Goal: Task Accomplishment & Management: Use online tool/utility

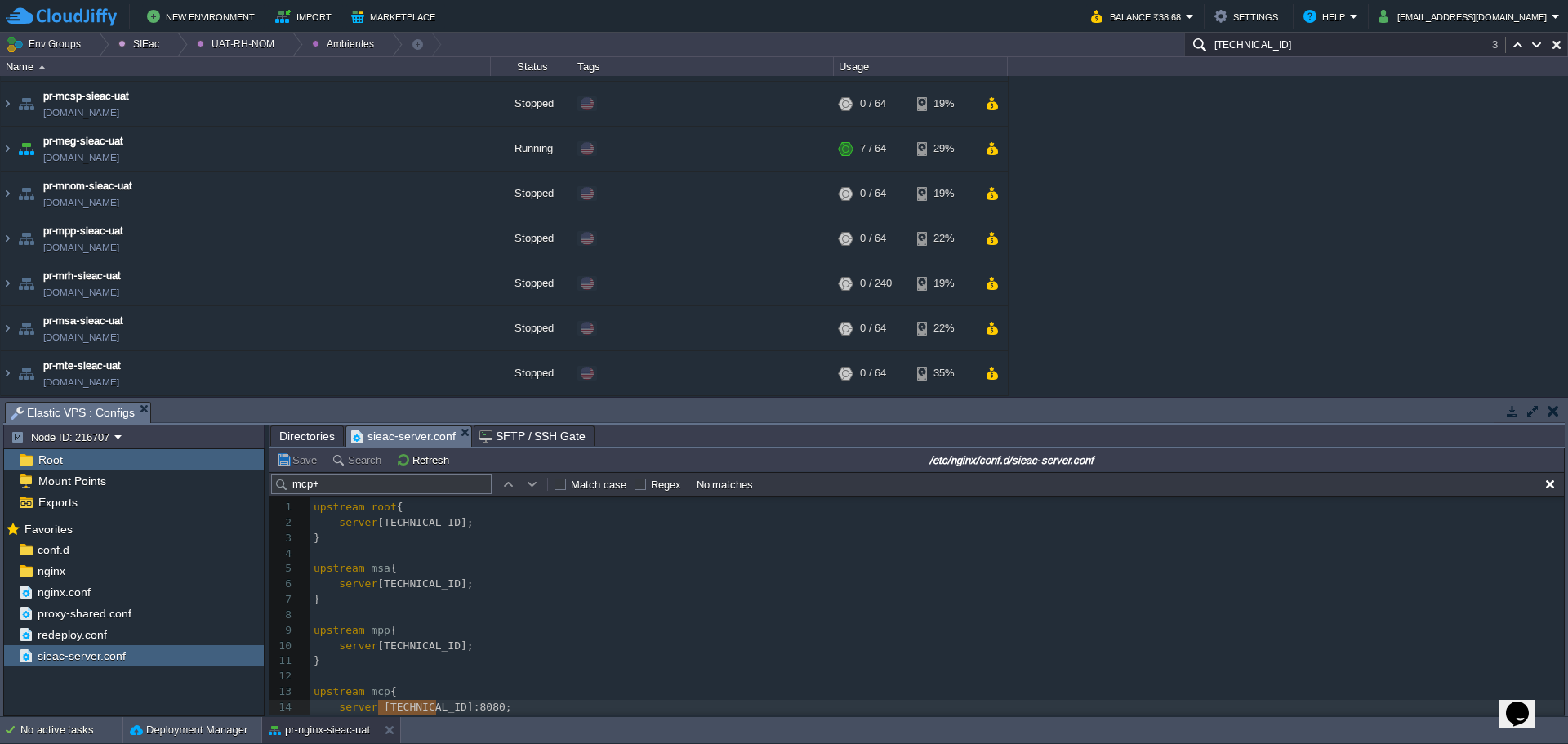
scroll to position [245, 0]
click at [284, 53] on div at bounding box center [292, 44] width 22 height 24
click at [264, 72] on link "Ambientes" at bounding box center [233, 69] width 93 height 18
click at [455, 143] on button "button" at bounding box center [449, 148] width 14 height 14
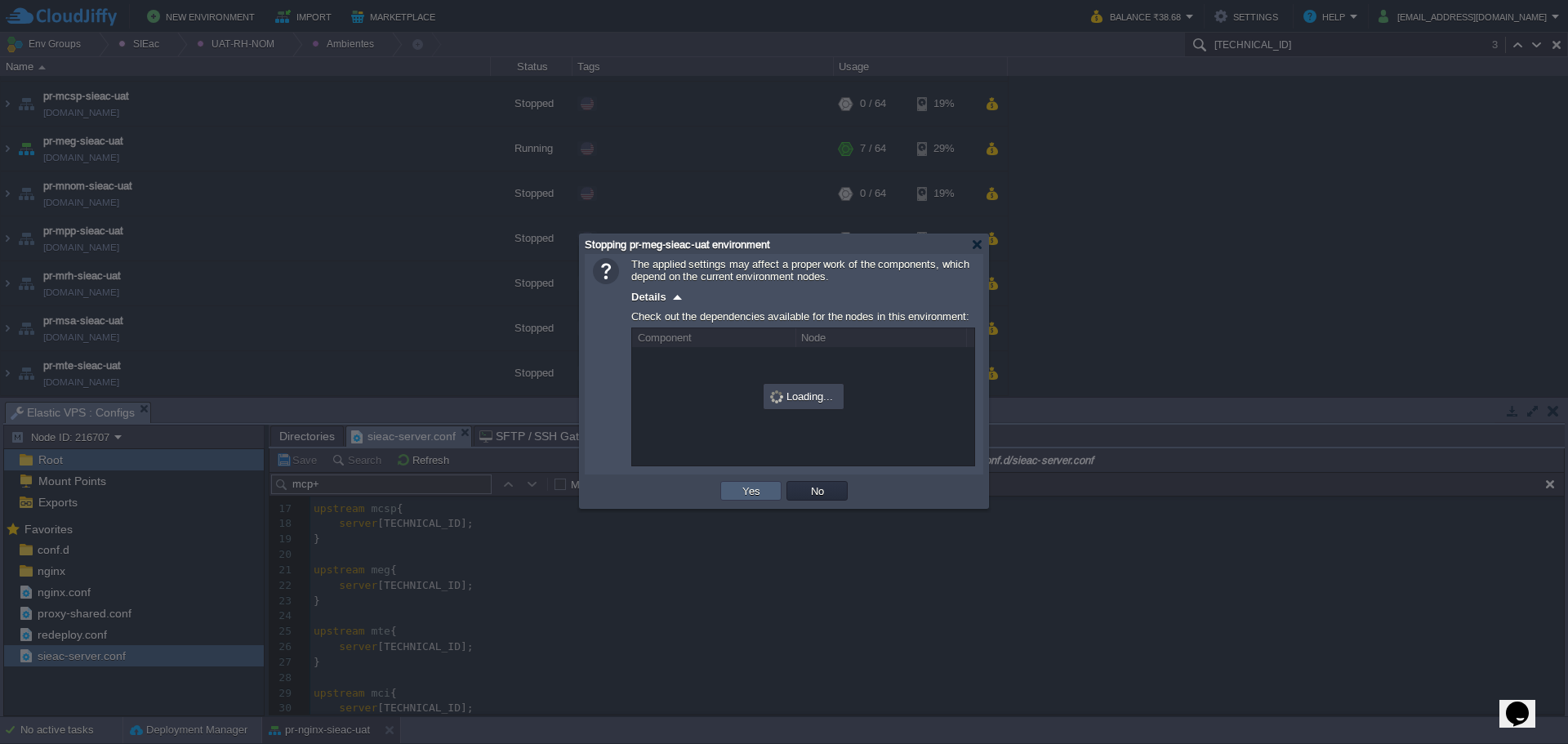
click at [750, 498] on button "Yes" at bounding box center [751, 490] width 28 height 14
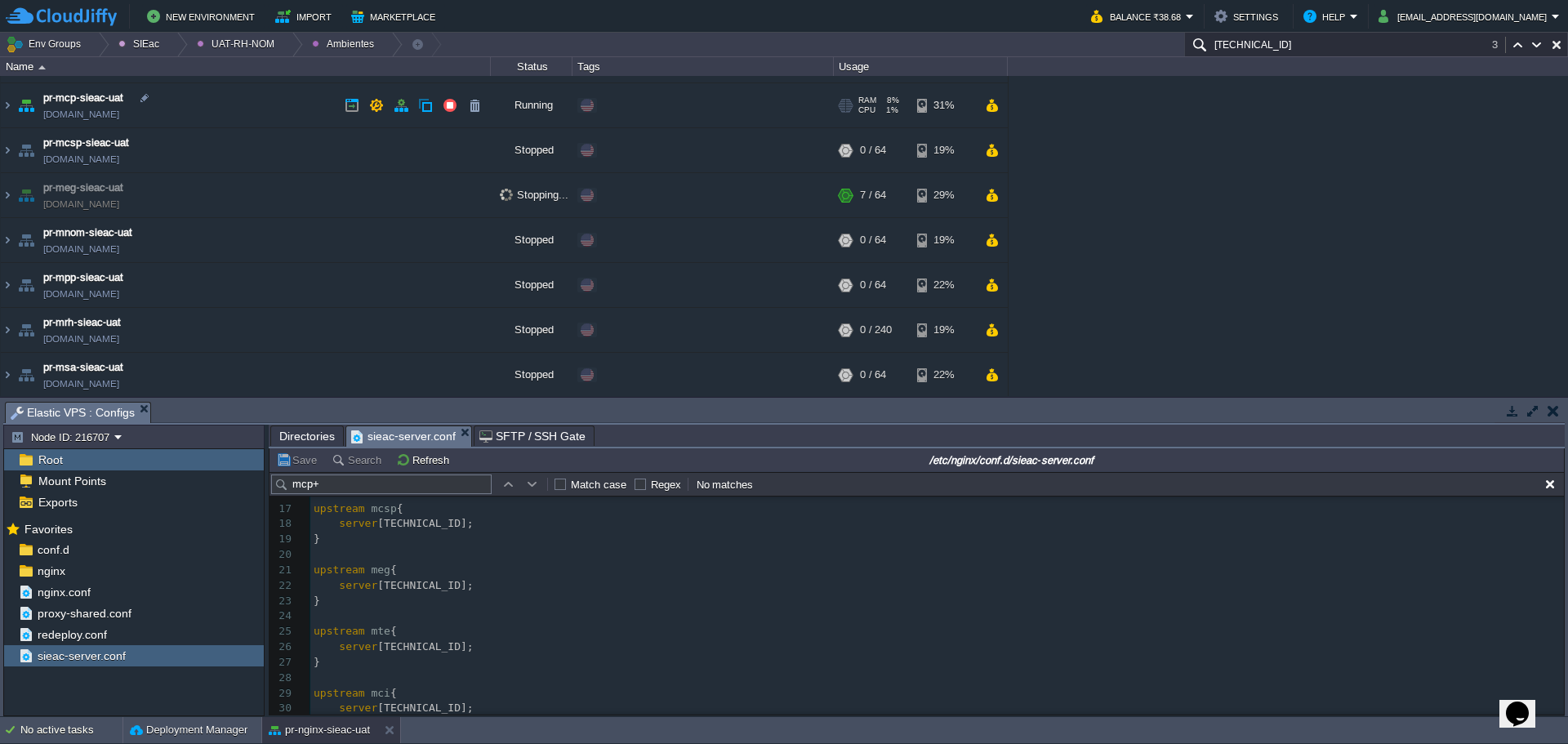
scroll to position [0, 0]
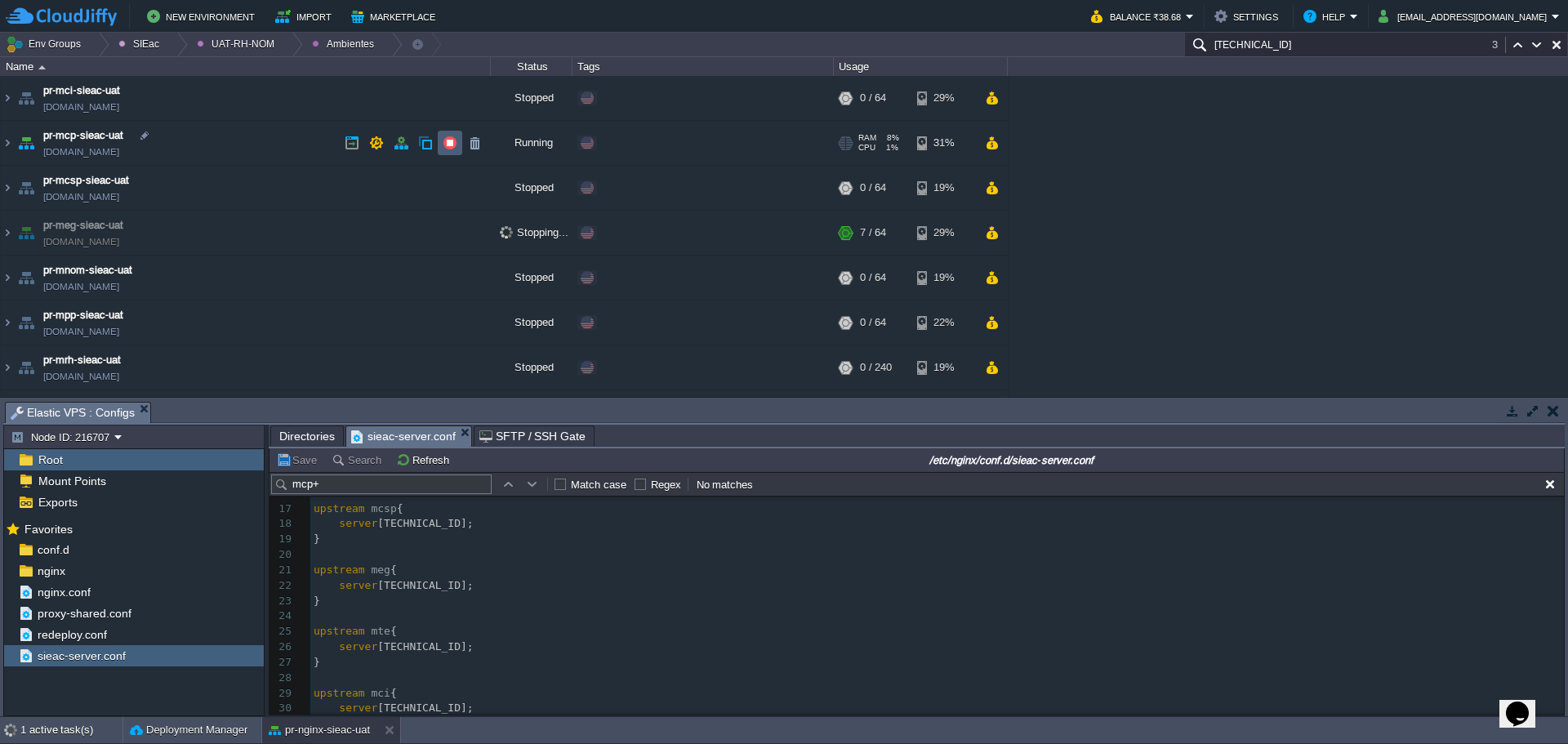
click at [452, 139] on button "button" at bounding box center [449, 142] width 14 height 14
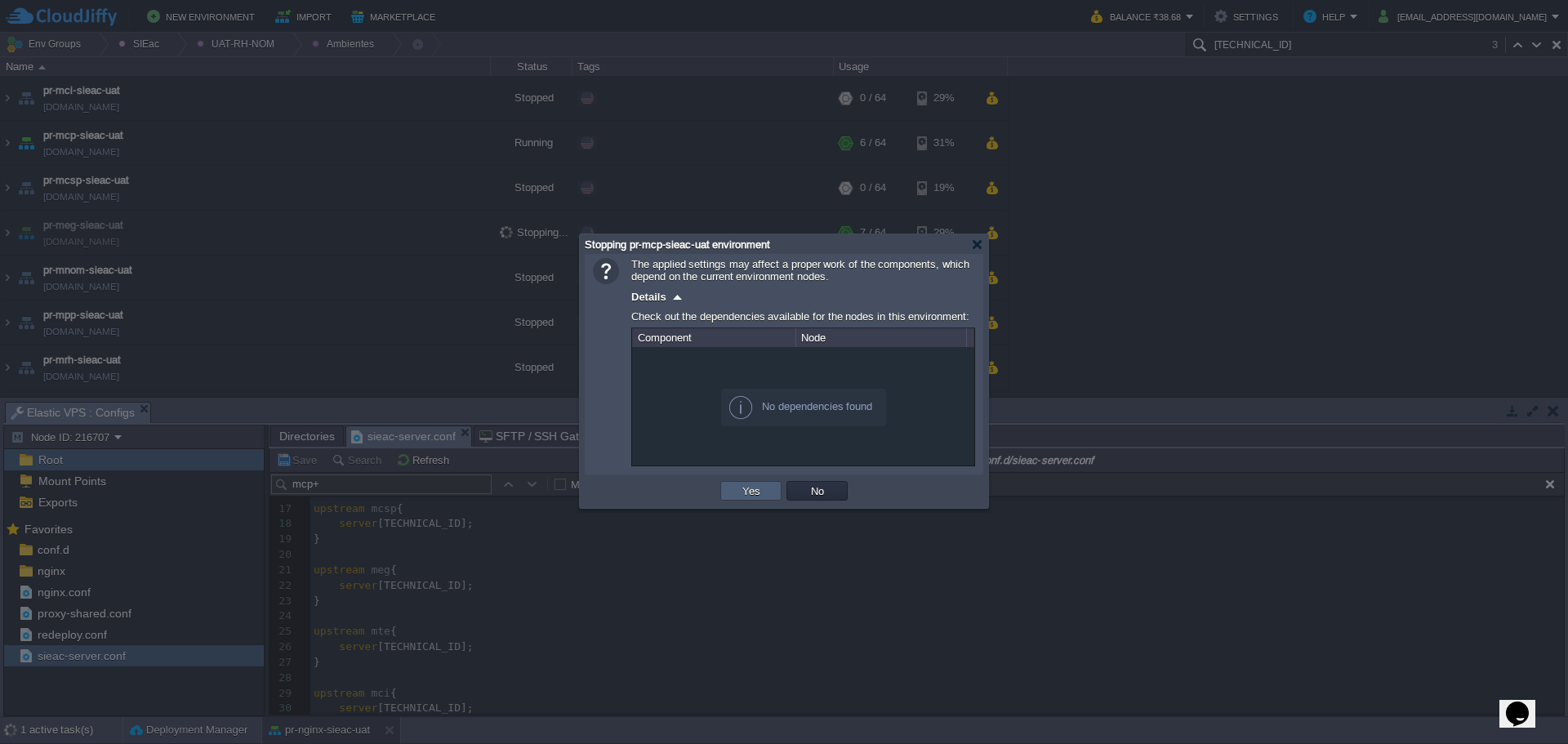
click at [757, 486] on button "Yes" at bounding box center [751, 490] width 28 height 14
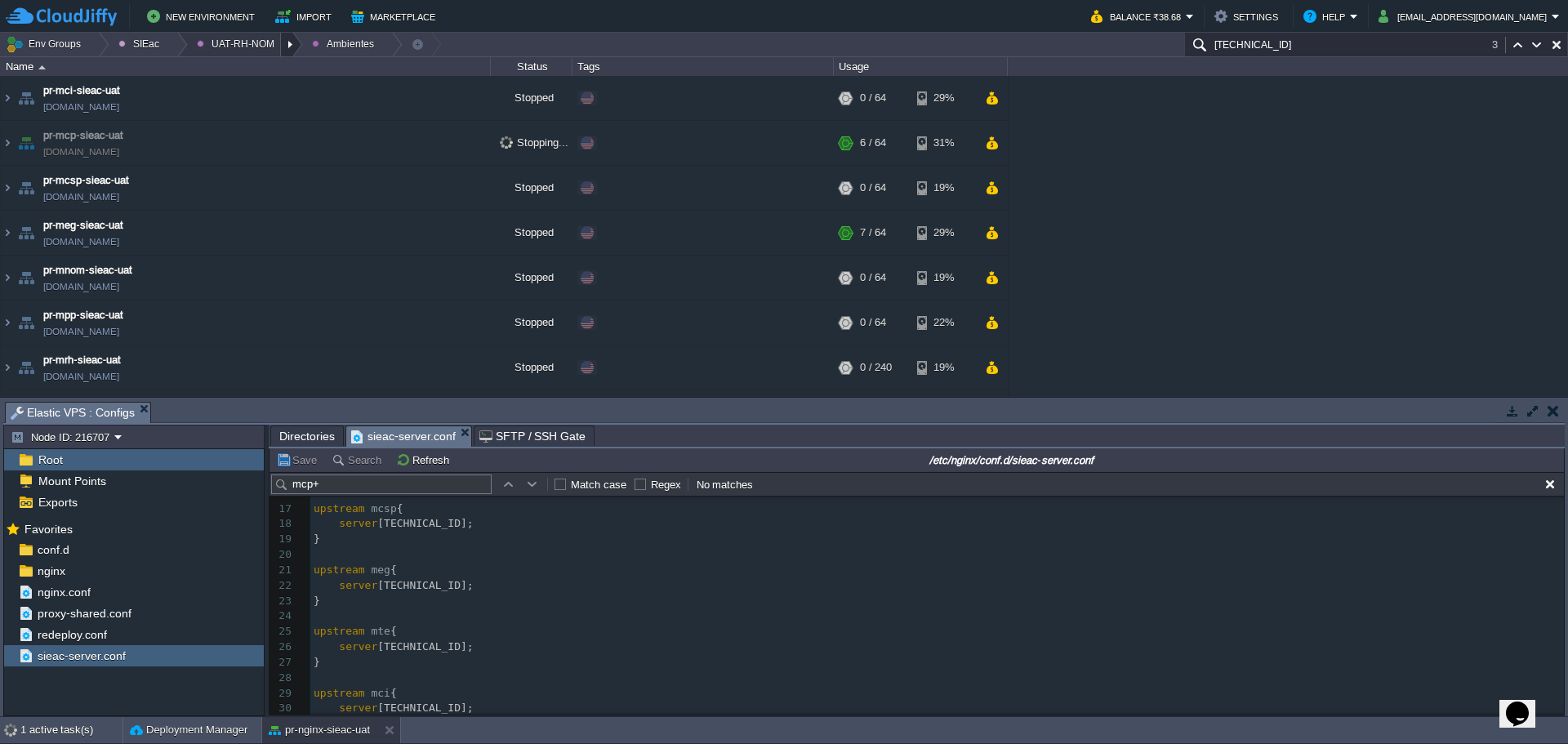
click at [281, 46] on div at bounding box center [292, 44] width 22 height 24
click at [254, 80] on link "Principales" at bounding box center [233, 89] width 93 height 18
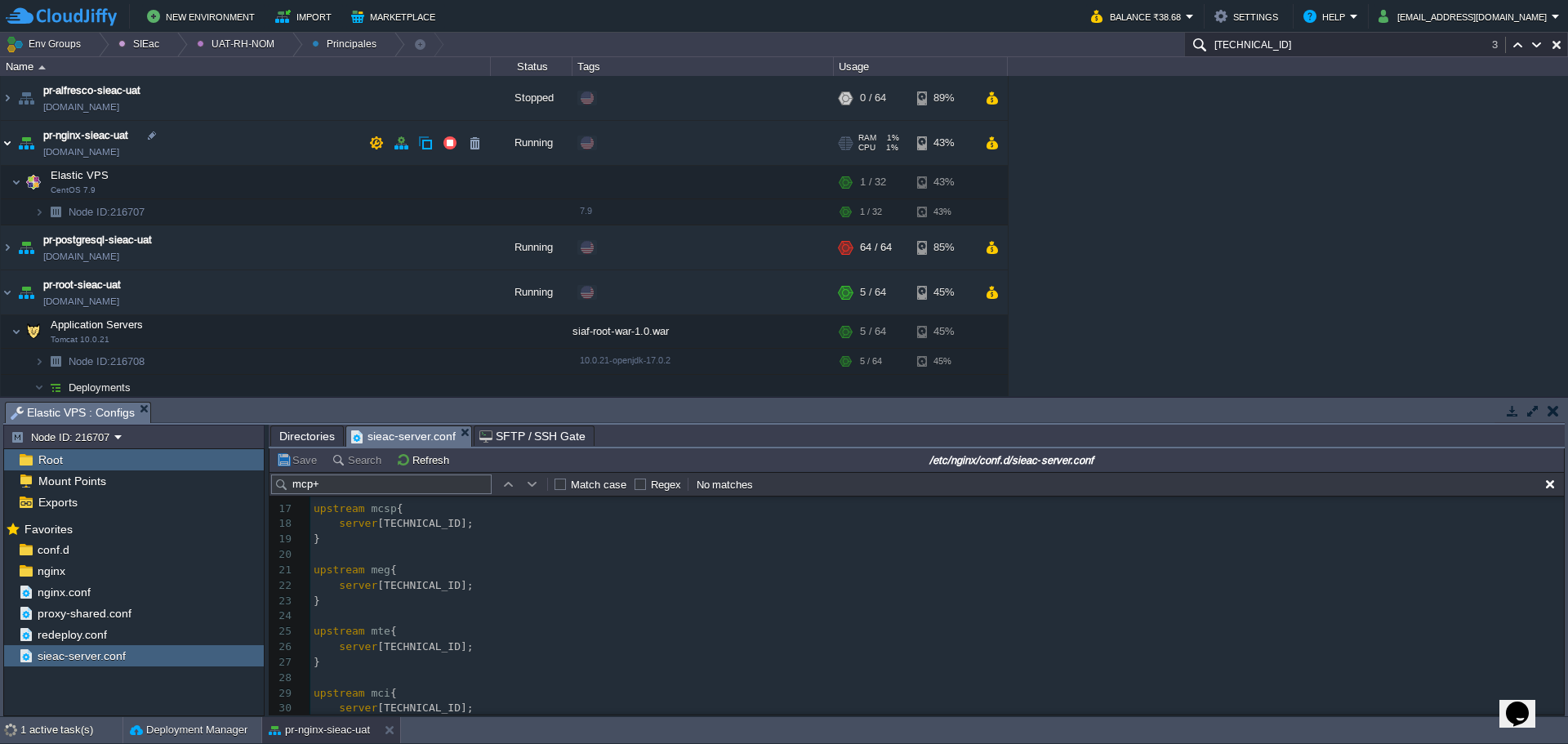
click at [8, 139] on img at bounding box center [8, 143] width 13 height 44
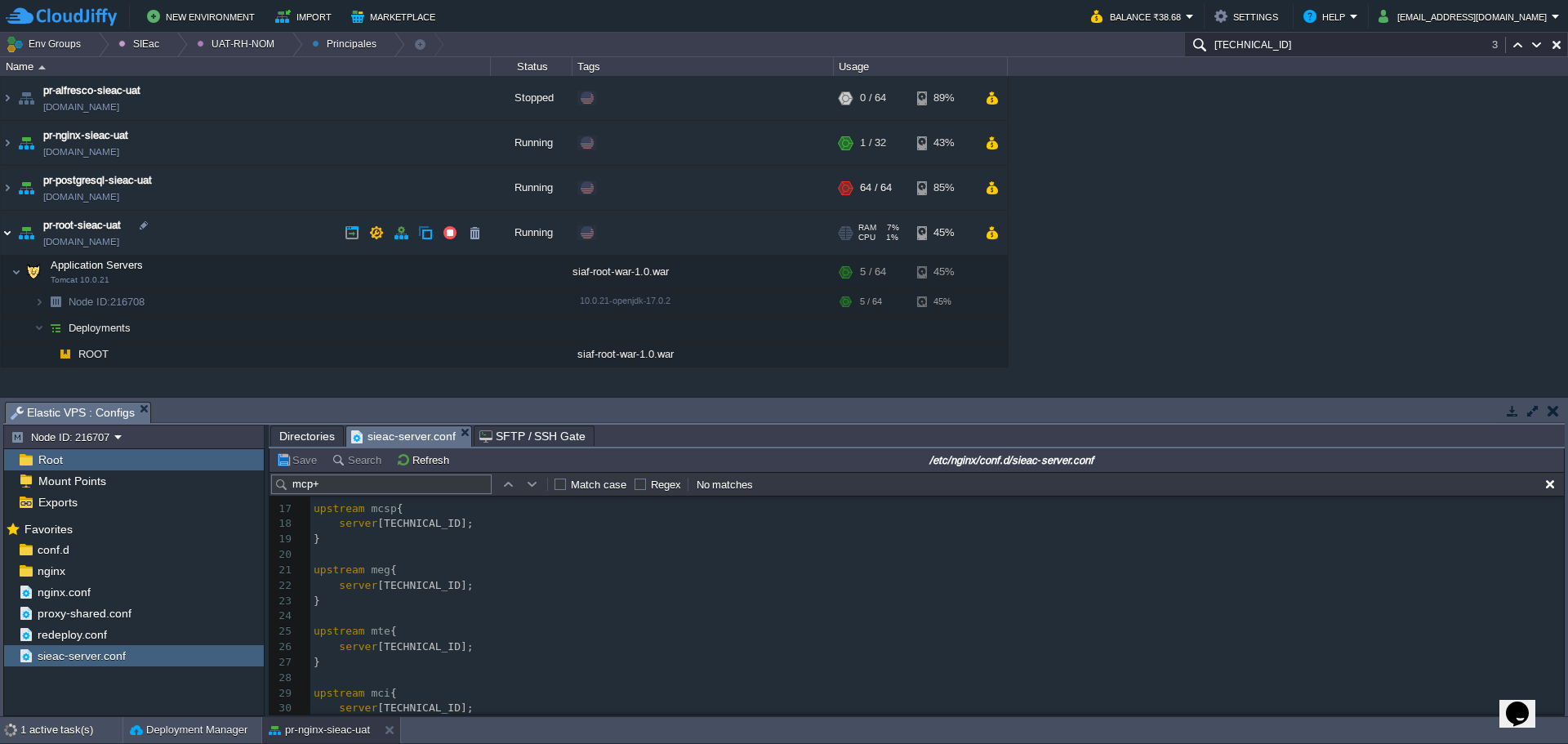
drag, startPoint x: 7, startPoint y: 230, endPoint x: 31, endPoint y: 230, distance: 24.0
click at [7, 231] on img at bounding box center [8, 233] width 13 height 44
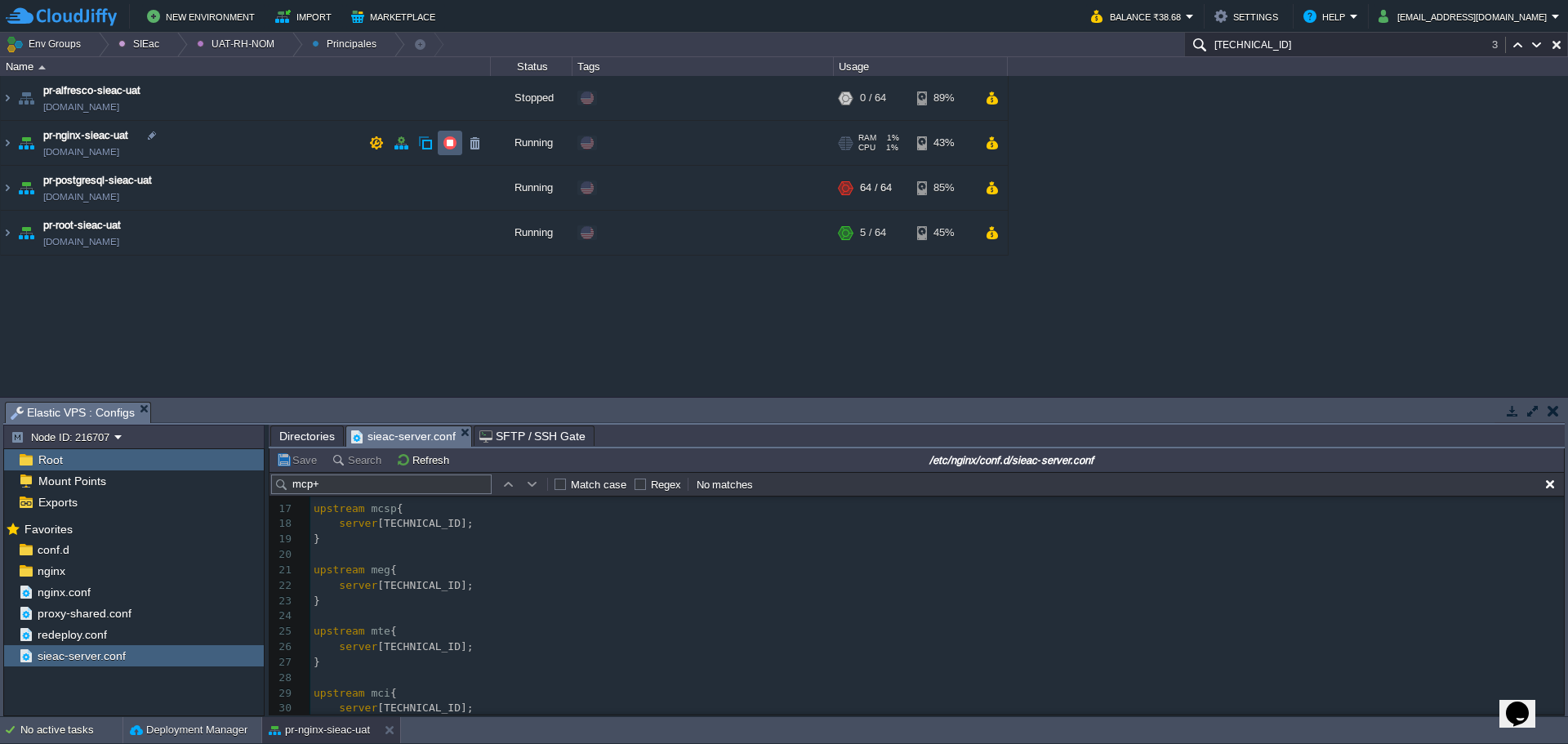
click at [440, 138] on td at bounding box center [450, 143] width 25 height 25
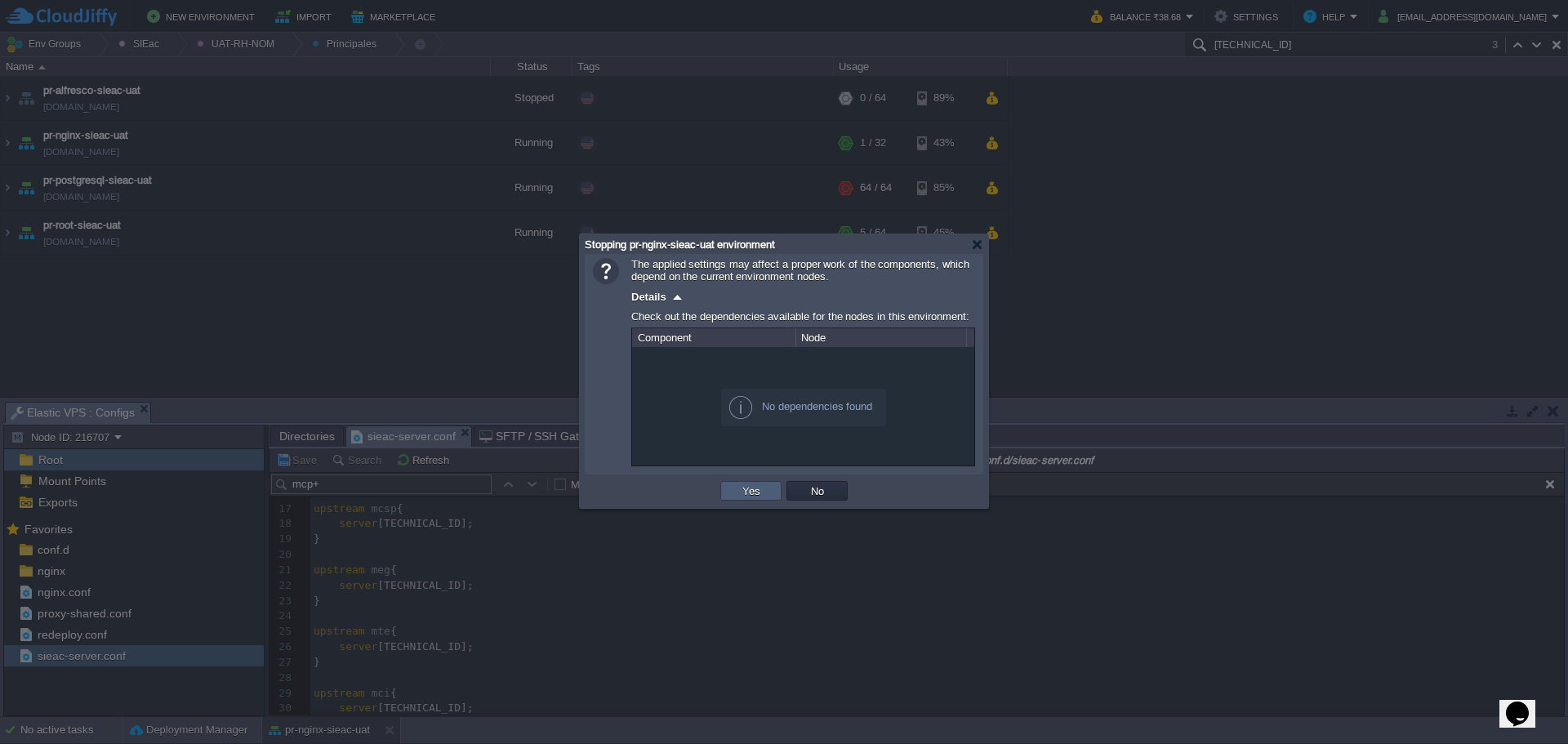
click at [745, 498] on button "Yes" at bounding box center [751, 490] width 28 height 14
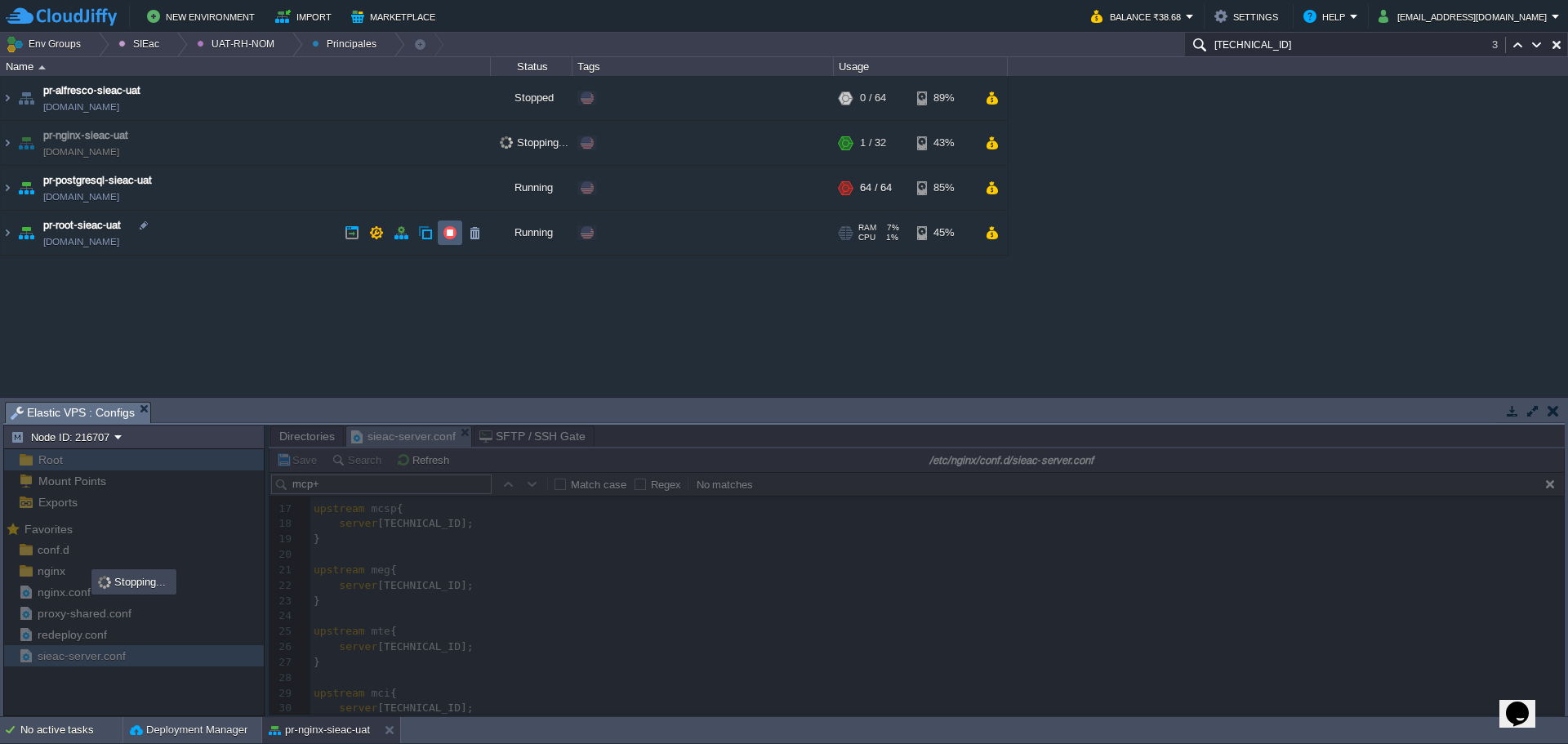
click at [458, 237] on td at bounding box center [450, 233] width 25 height 25
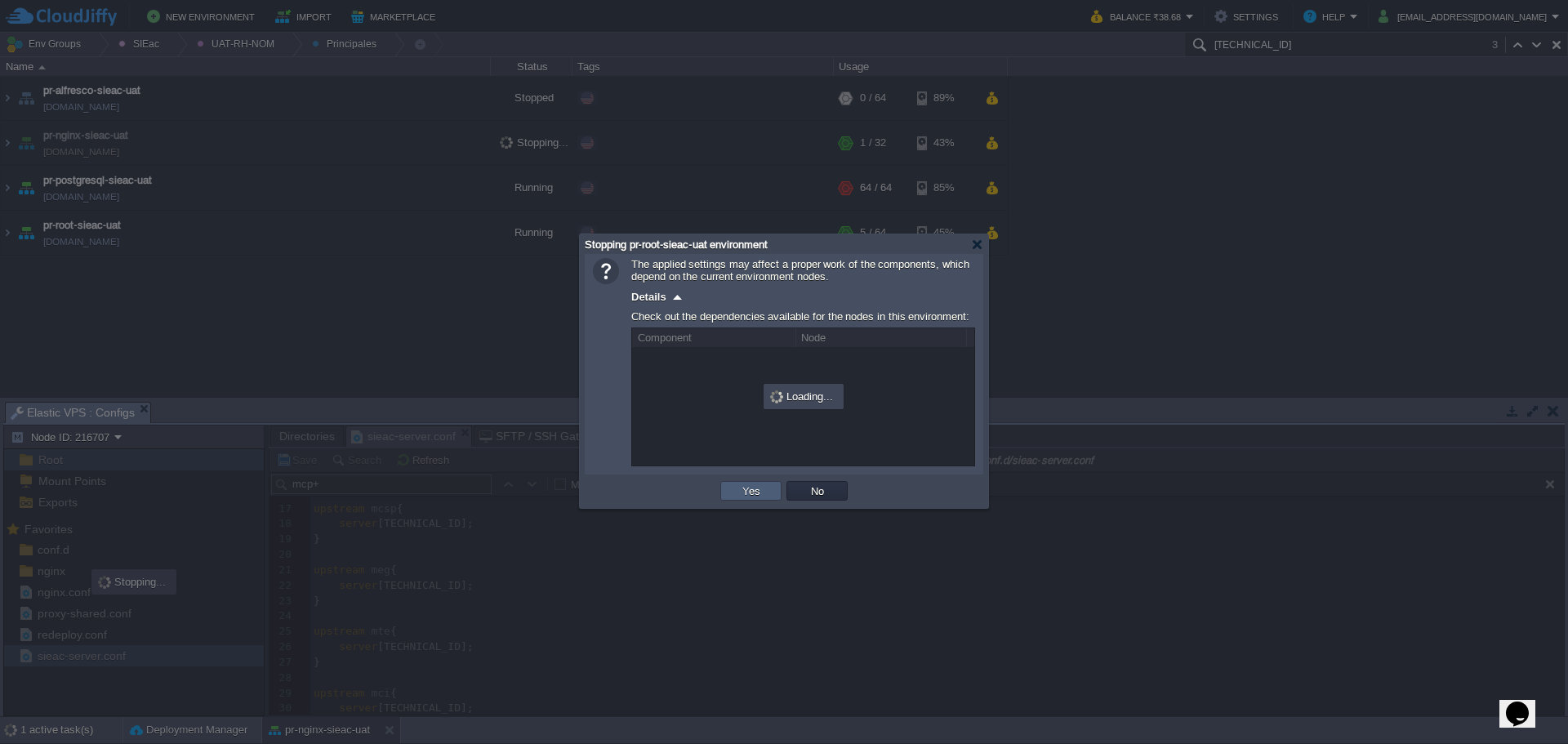
click at [753, 485] on td "Yes" at bounding box center [751, 490] width 61 height 20
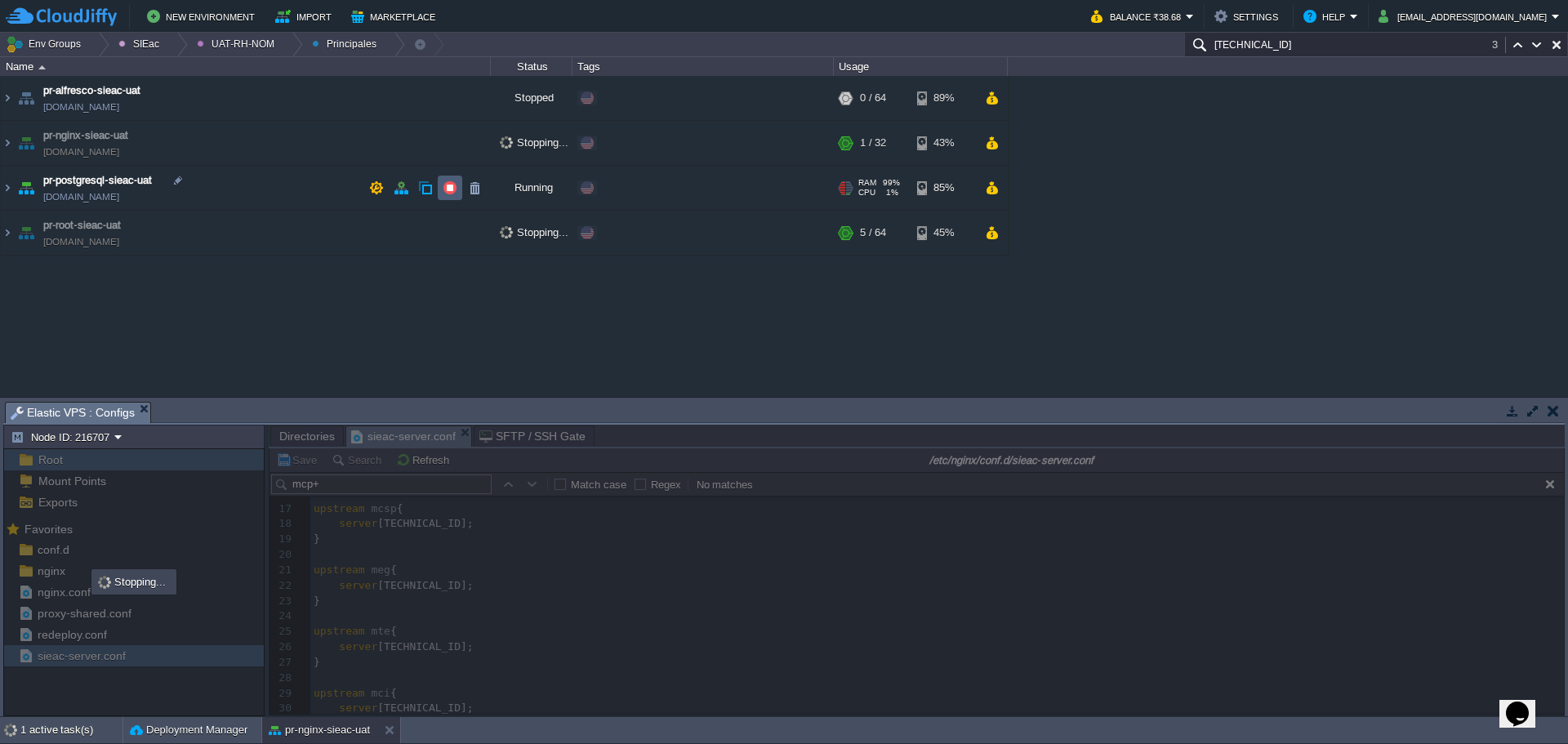
click at [452, 180] on td at bounding box center [450, 188] width 25 height 25
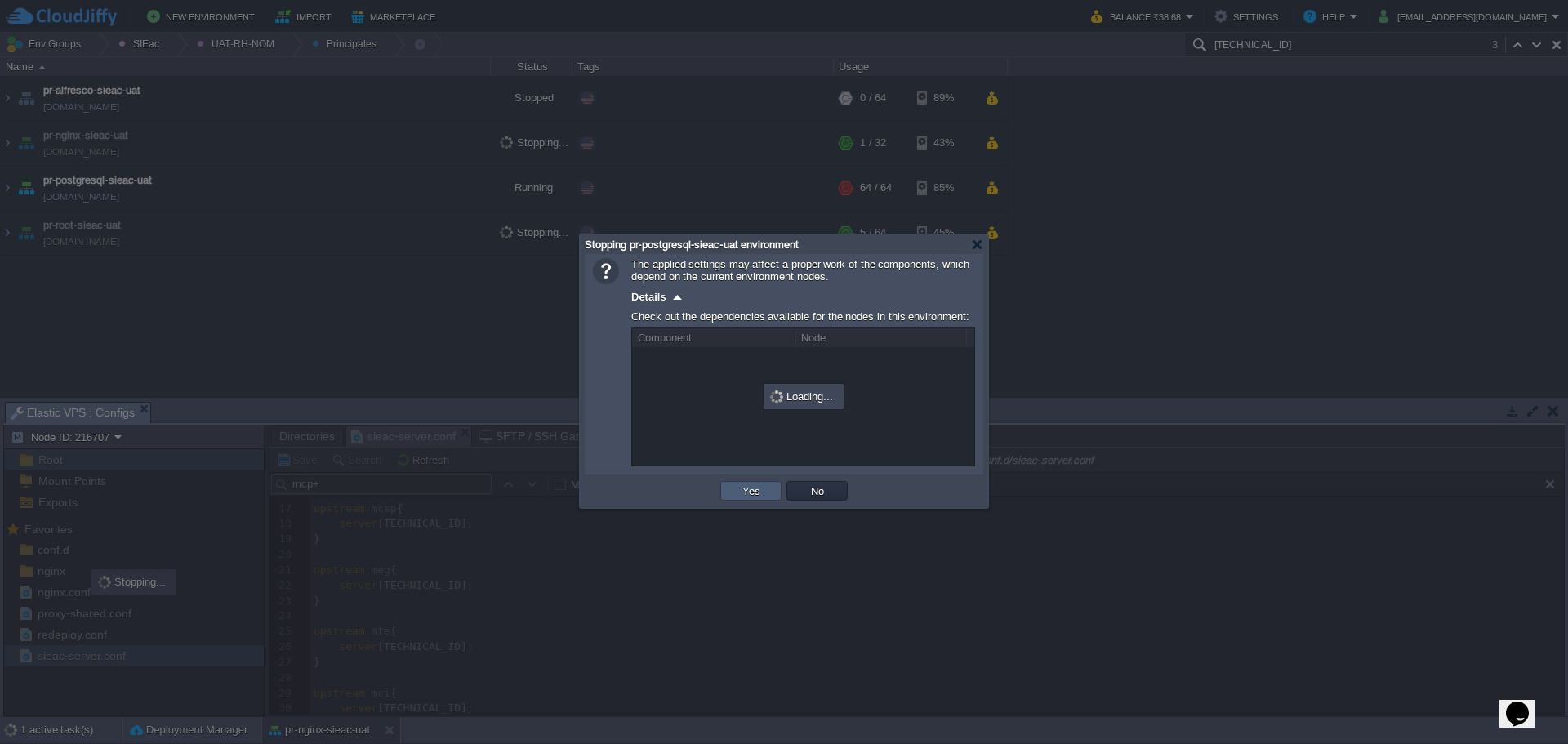
click at [729, 495] on td "Yes" at bounding box center [751, 490] width 61 height 20
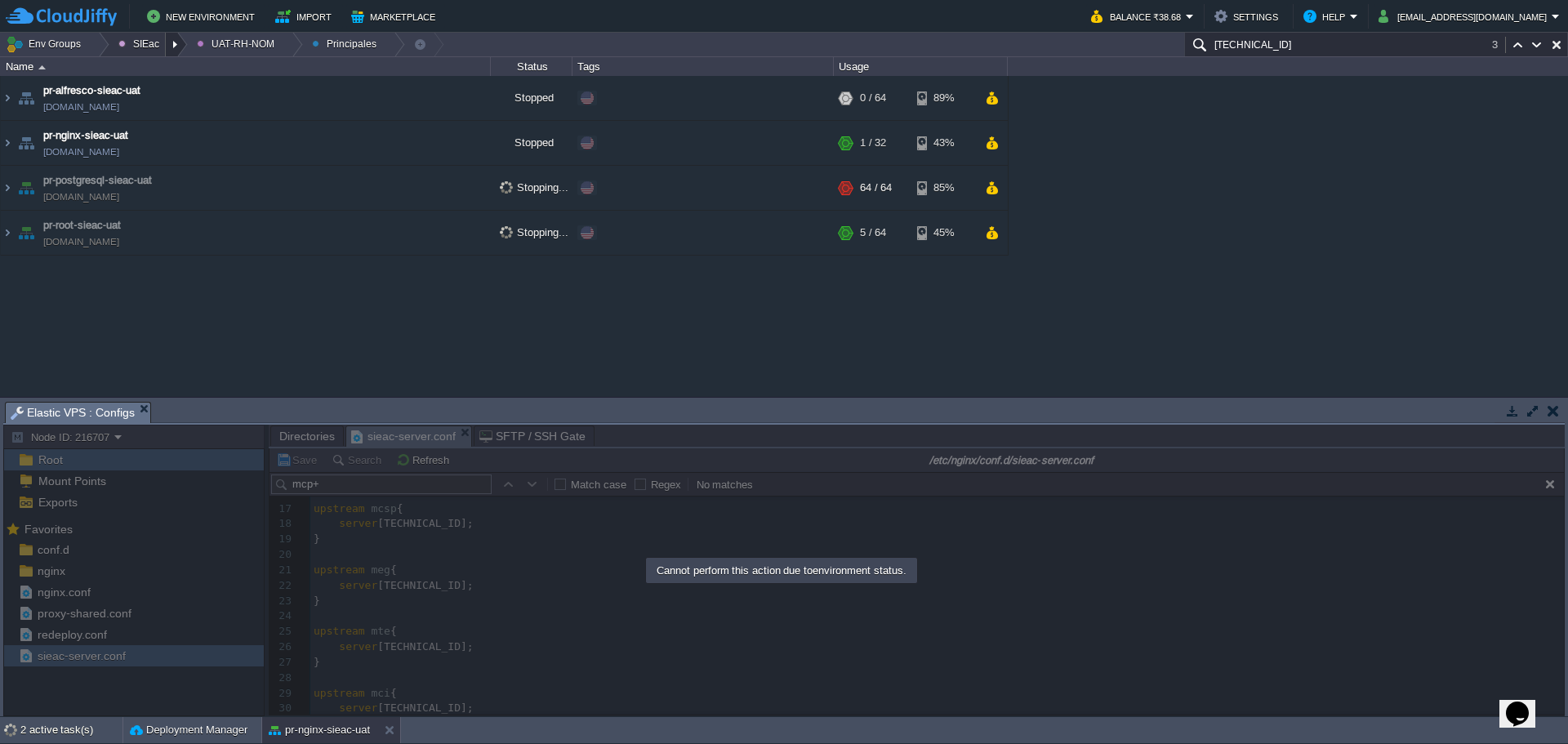
click at [167, 48] on div at bounding box center [176, 44] width 22 height 24
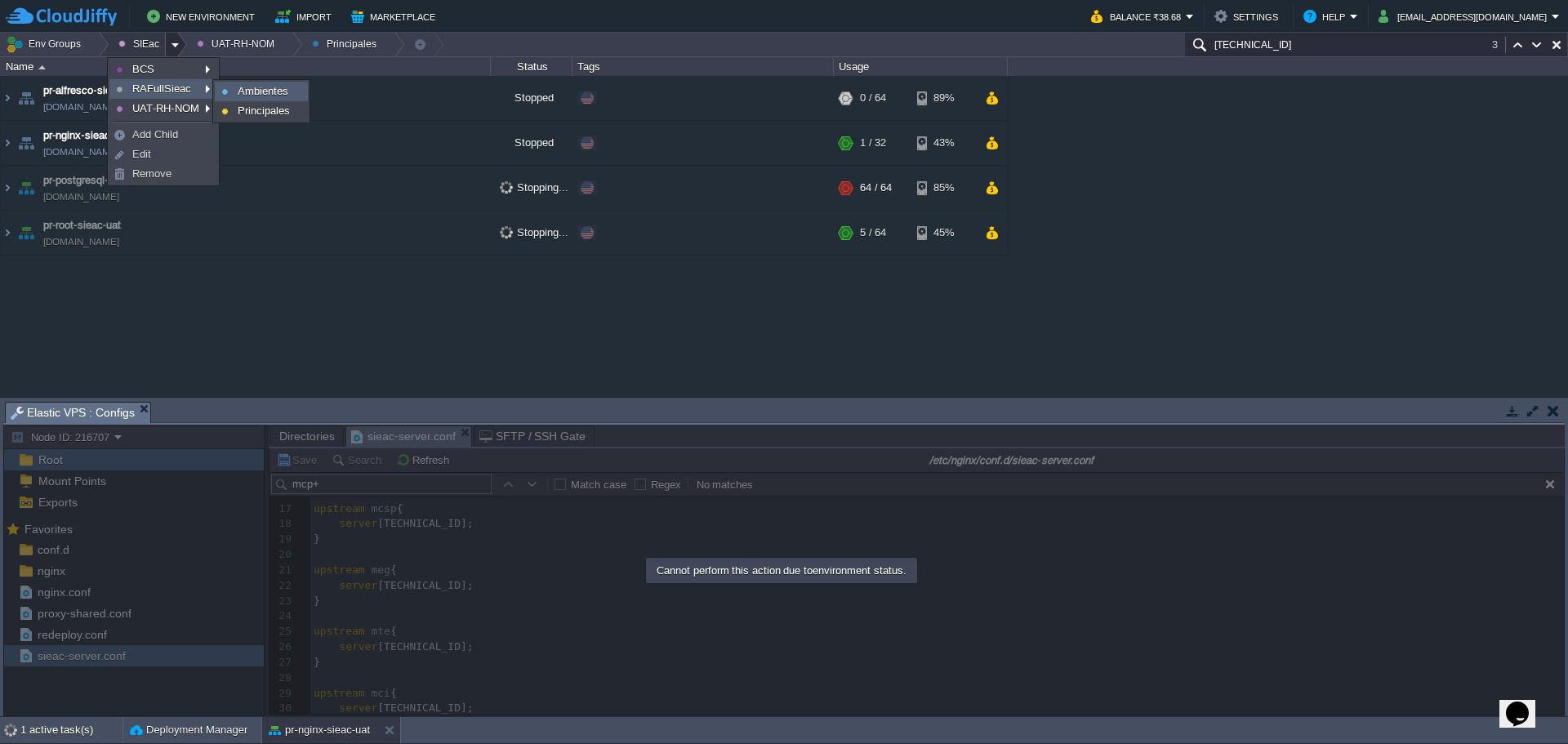
click at [255, 84] on link "Ambientes" at bounding box center [261, 92] width 92 height 18
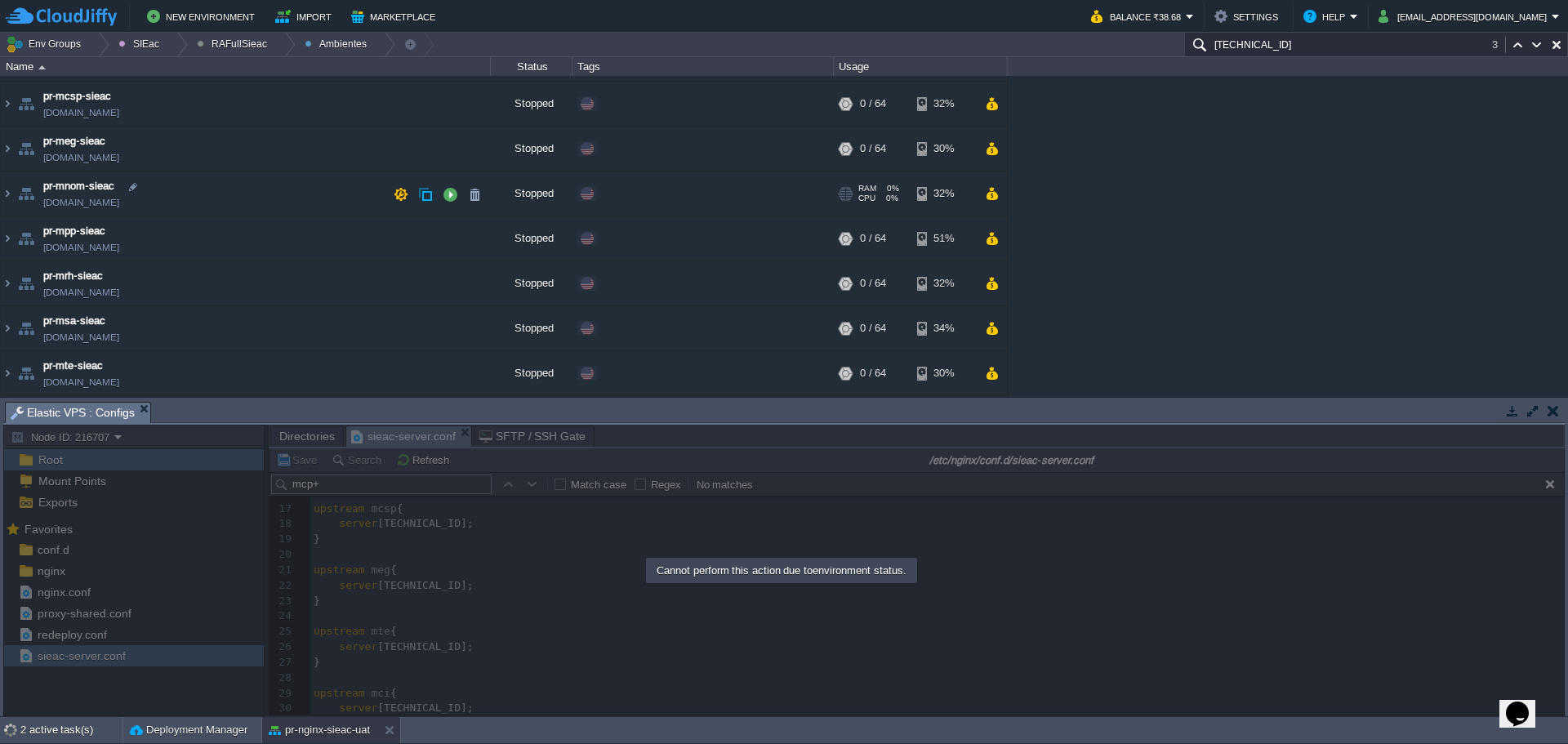
scroll to position [84, 0]
click at [274, 49] on div at bounding box center [284, 44] width 22 height 24
click at [241, 91] on span "Principales" at bounding box center [234, 89] width 52 height 12
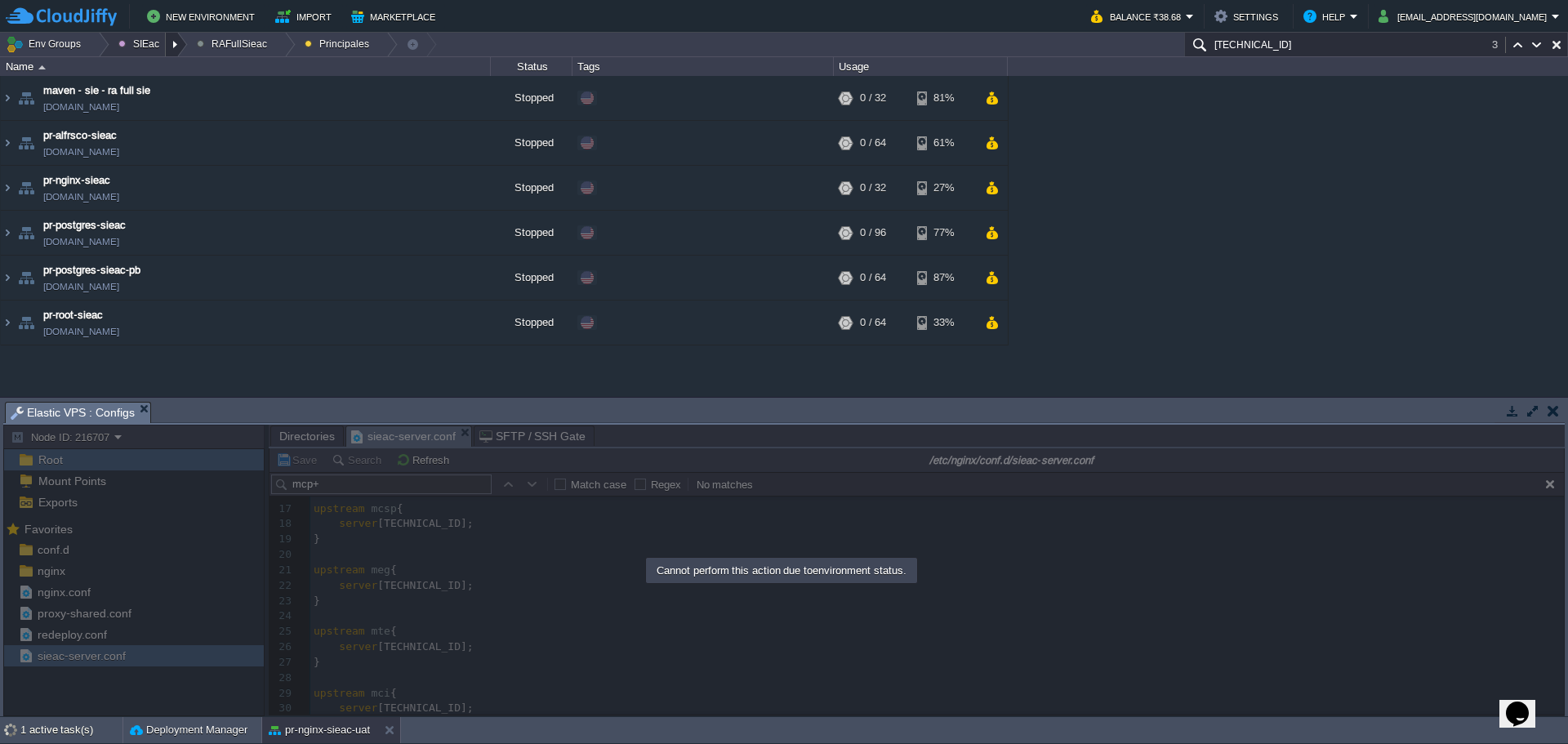
click at [168, 38] on div at bounding box center [176, 44] width 22 height 24
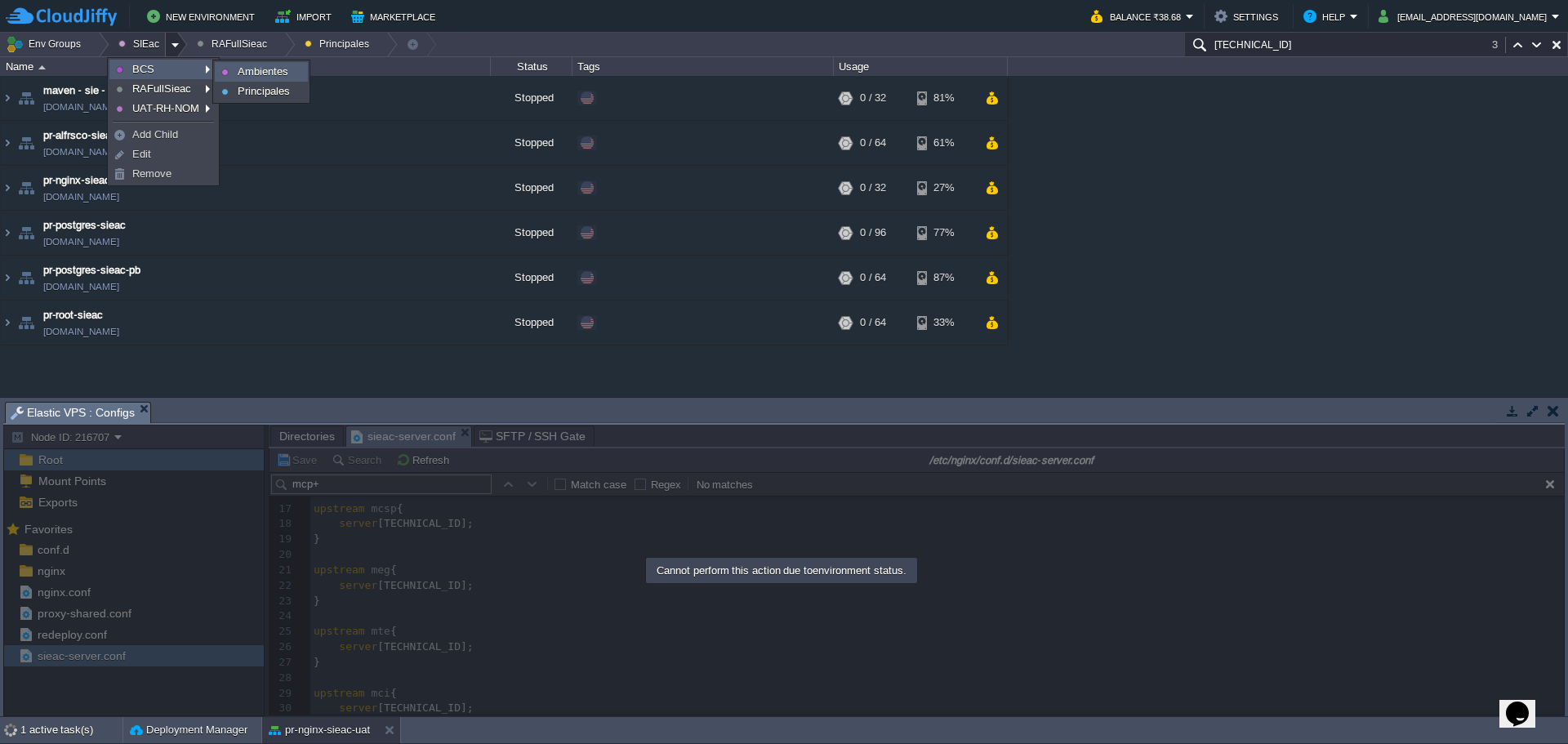
click at [259, 69] on span "Ambientes" at bounding box center [262, 72] width 51 height 12
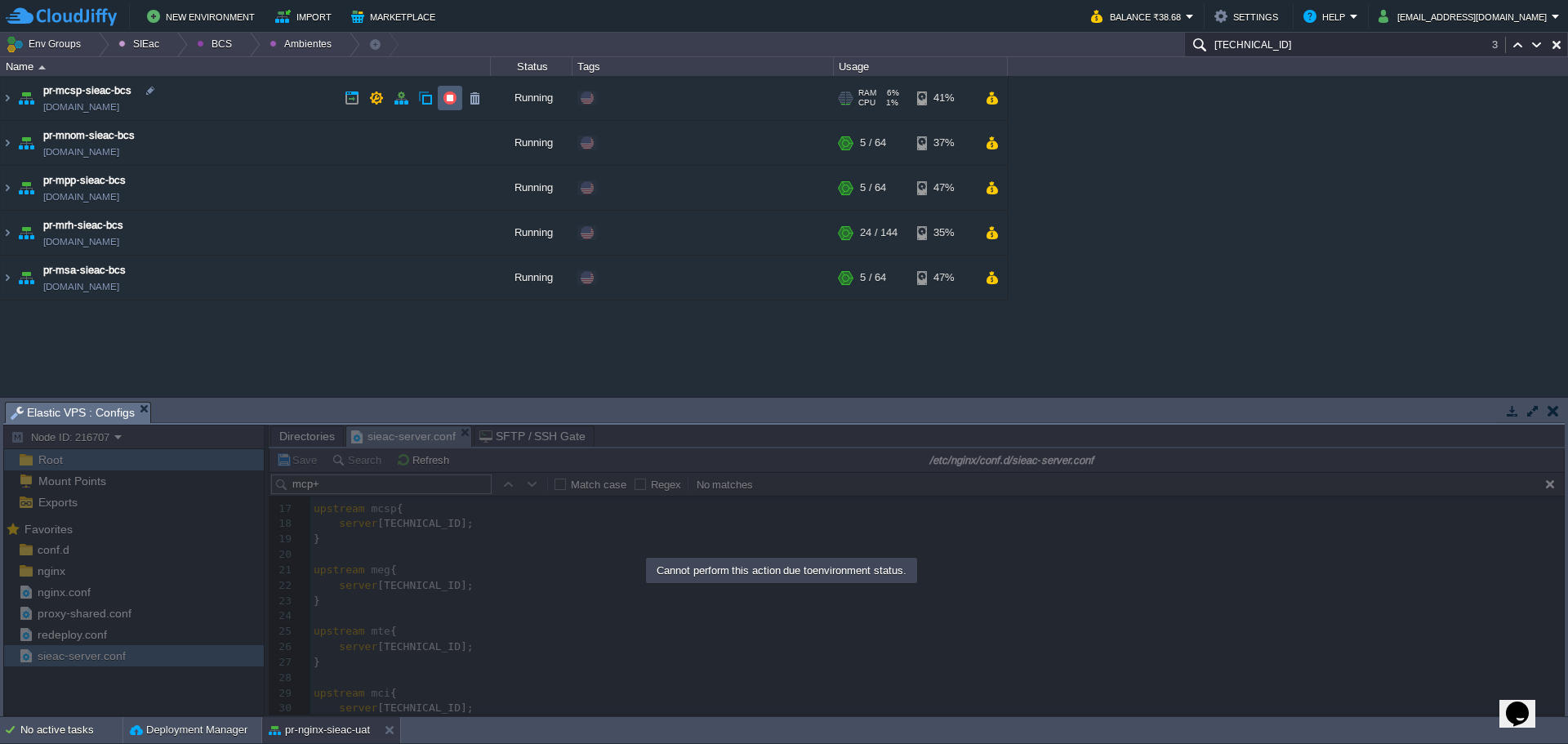
click at [442, 99] on td at bounding box center [450, 98] width 25 height 25
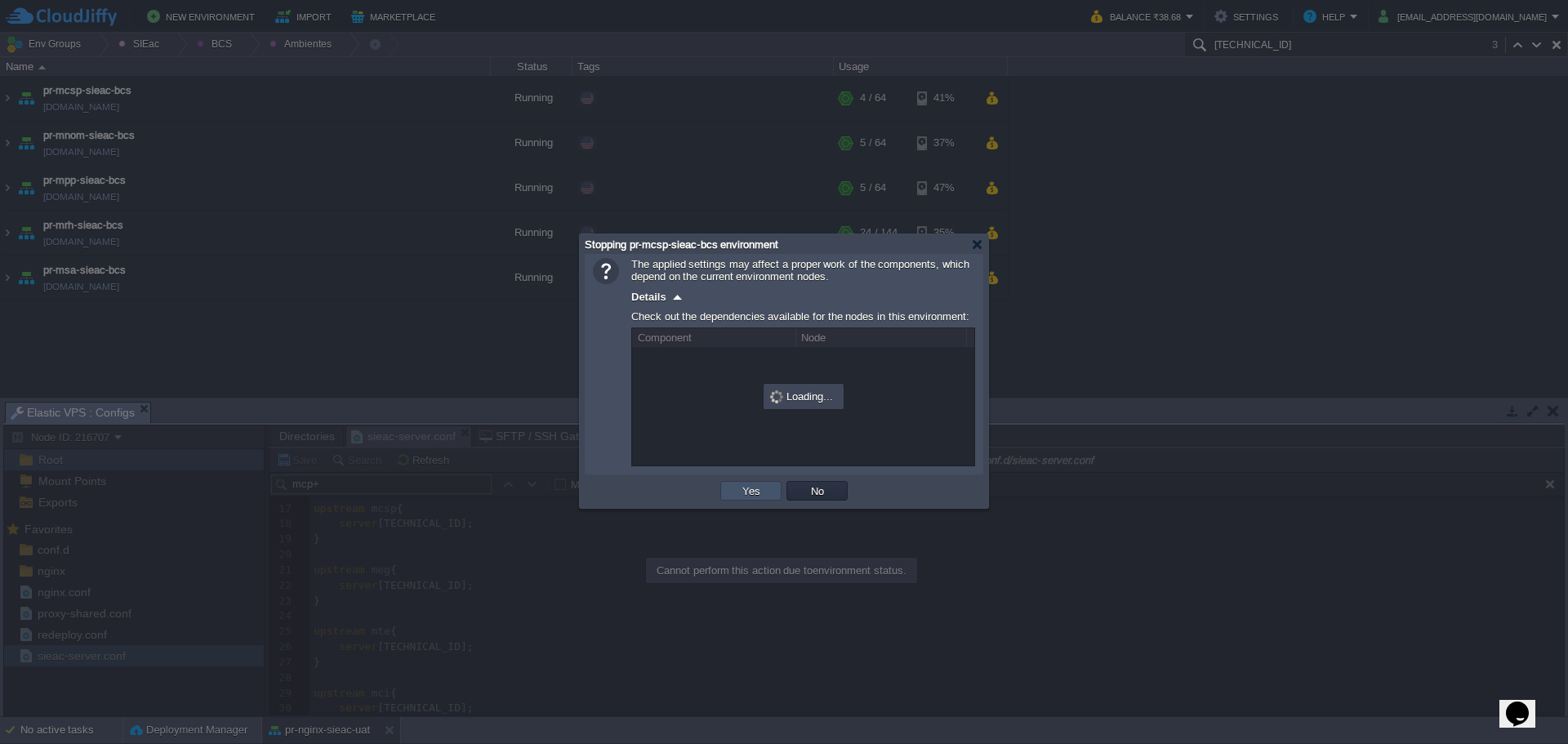
click at [755, 490] on button "Yes" at bounding box center [751, 490] width 28 height 14
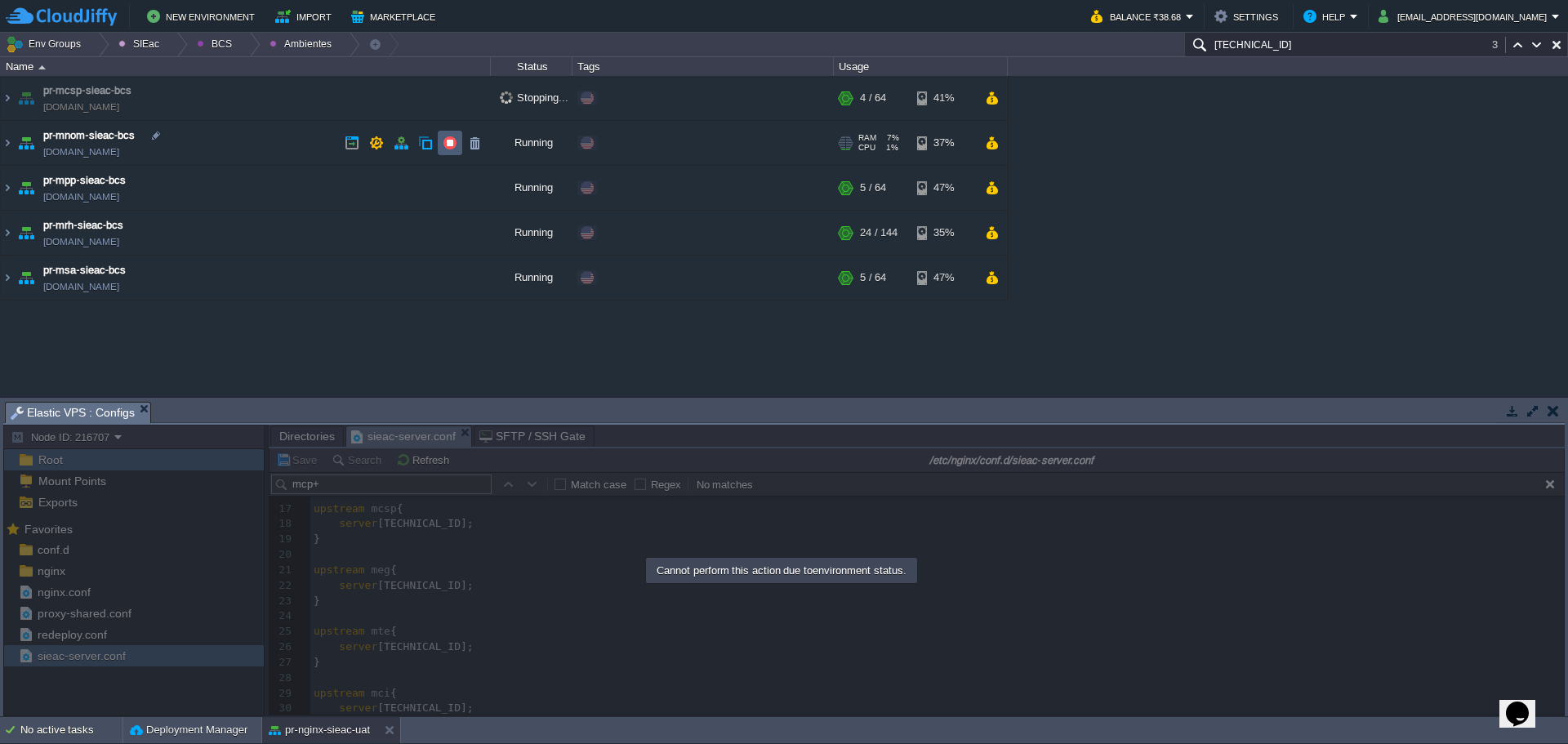
click at [445, 146] on button "button" at bounding box center [449, 142] width 14 height 14
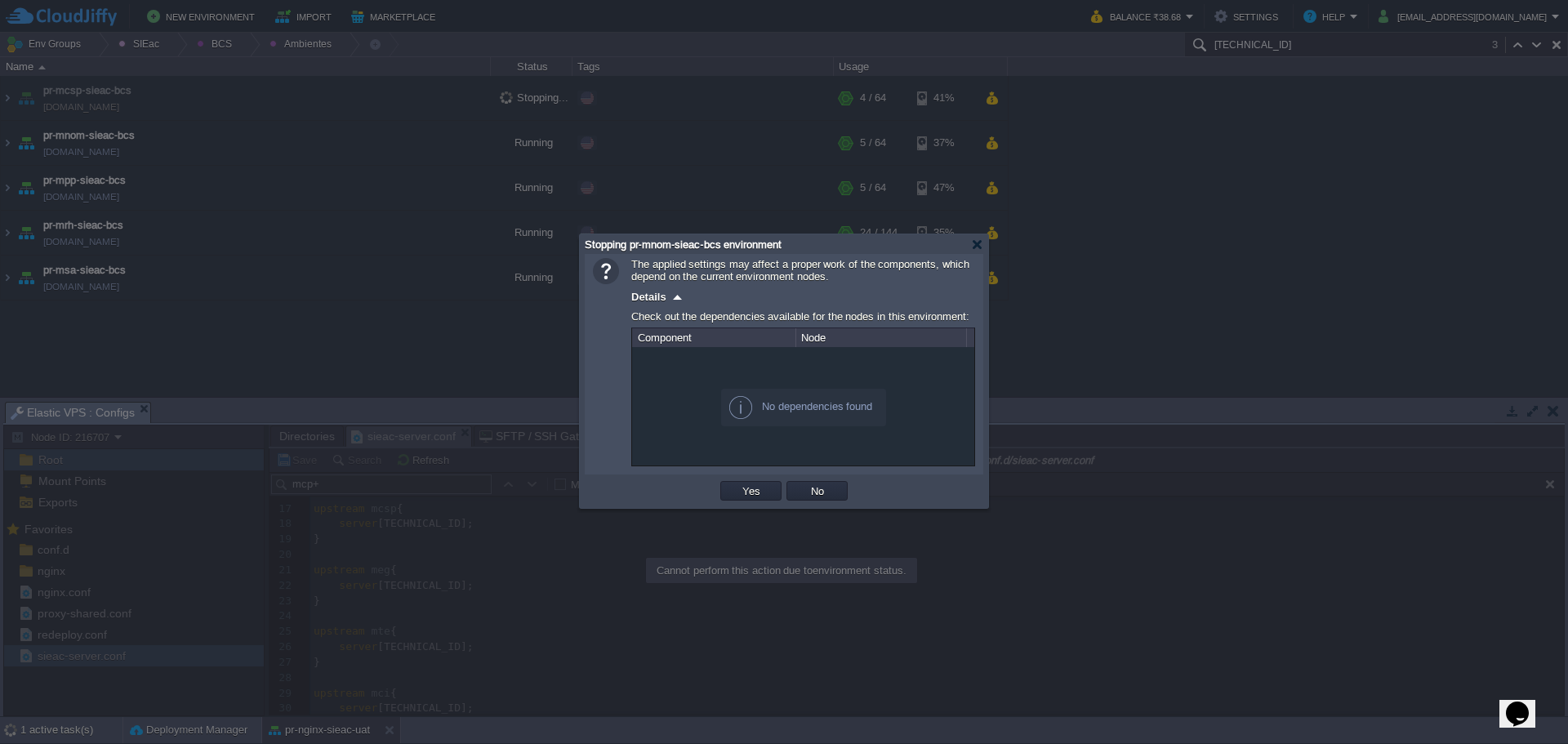
drag, startPoint x: 720, startPoint y: 499, endPoint x: 728, endPoint y: 495, distance: 8.9
click at [721, 499] on td "Yes" at bounding box center [751, 491] width 66 height 25
click at [735, 492] on td "Yes" at bounding box center [751, 490] width 61 height 20
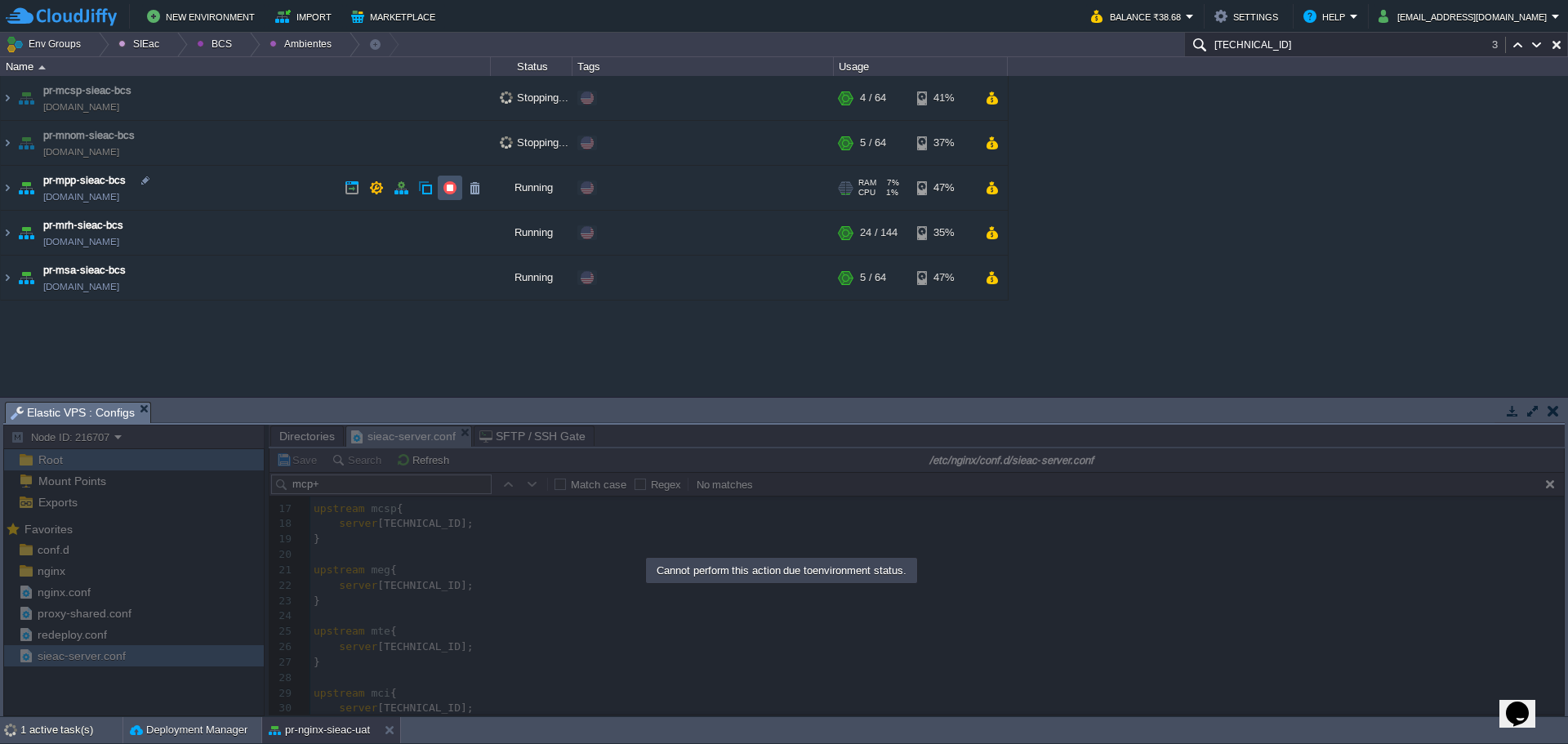
click at [444, 185] on button "button" at bounding box center [449, 187] width 14 height 14
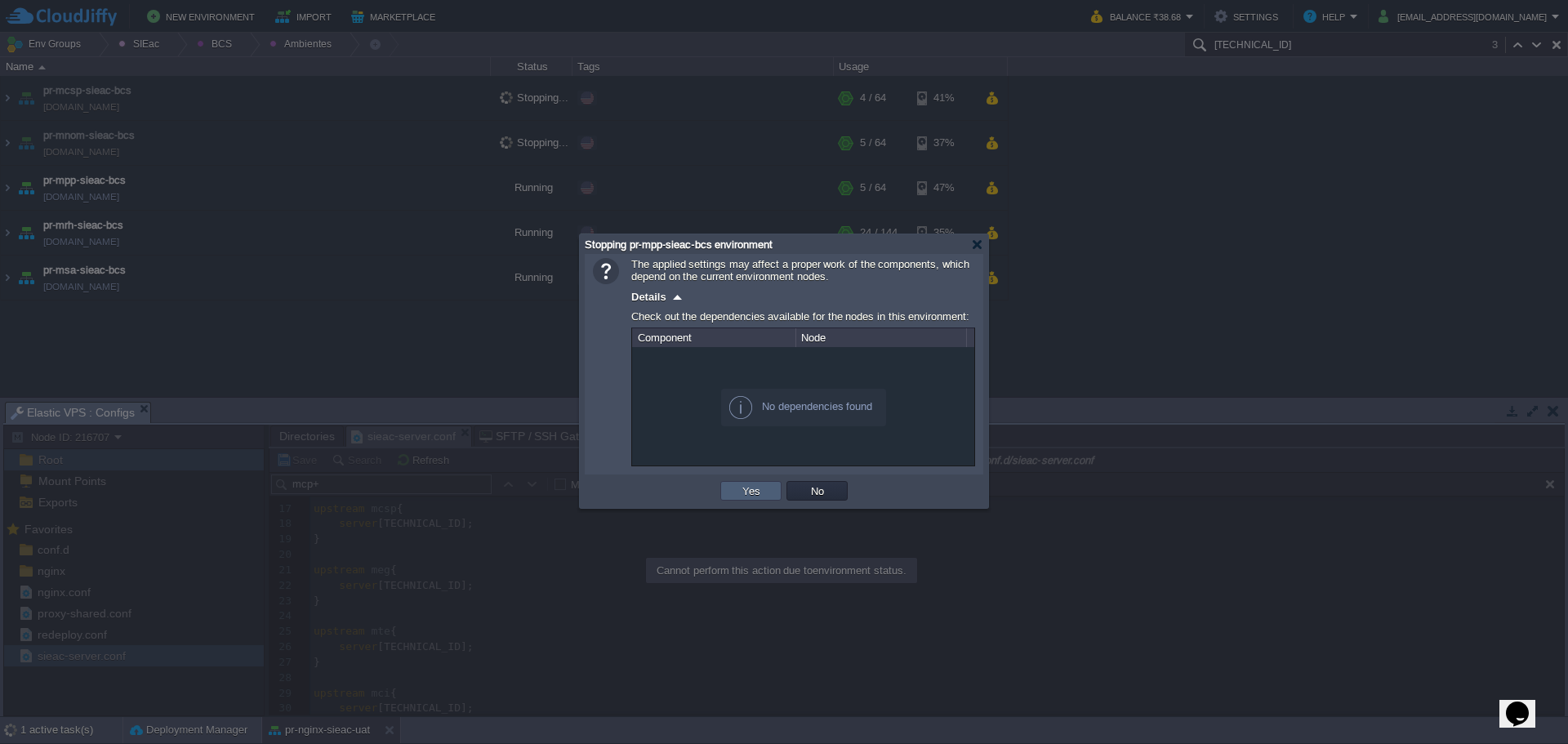
click at [735, 497] on td "Yes" at bounding box center [751, 490] width 61 height 20
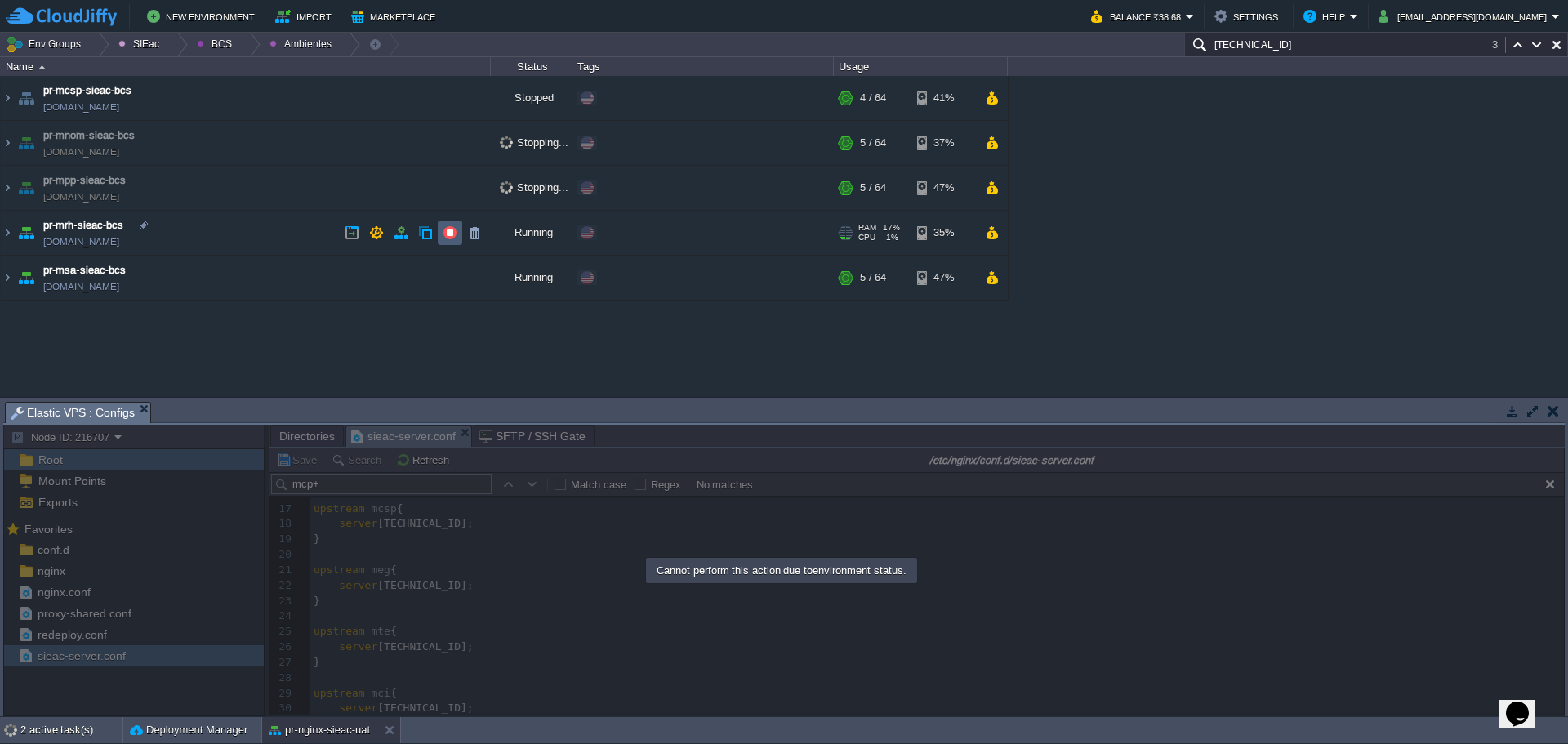
drag, startPoint x: 453, startPoint y: 236, endPoint x: 489, endPoint y: 260, distance: 43.3
click at [453, 237] on button "button" at bounding box center [449, 232] width 14 height 14
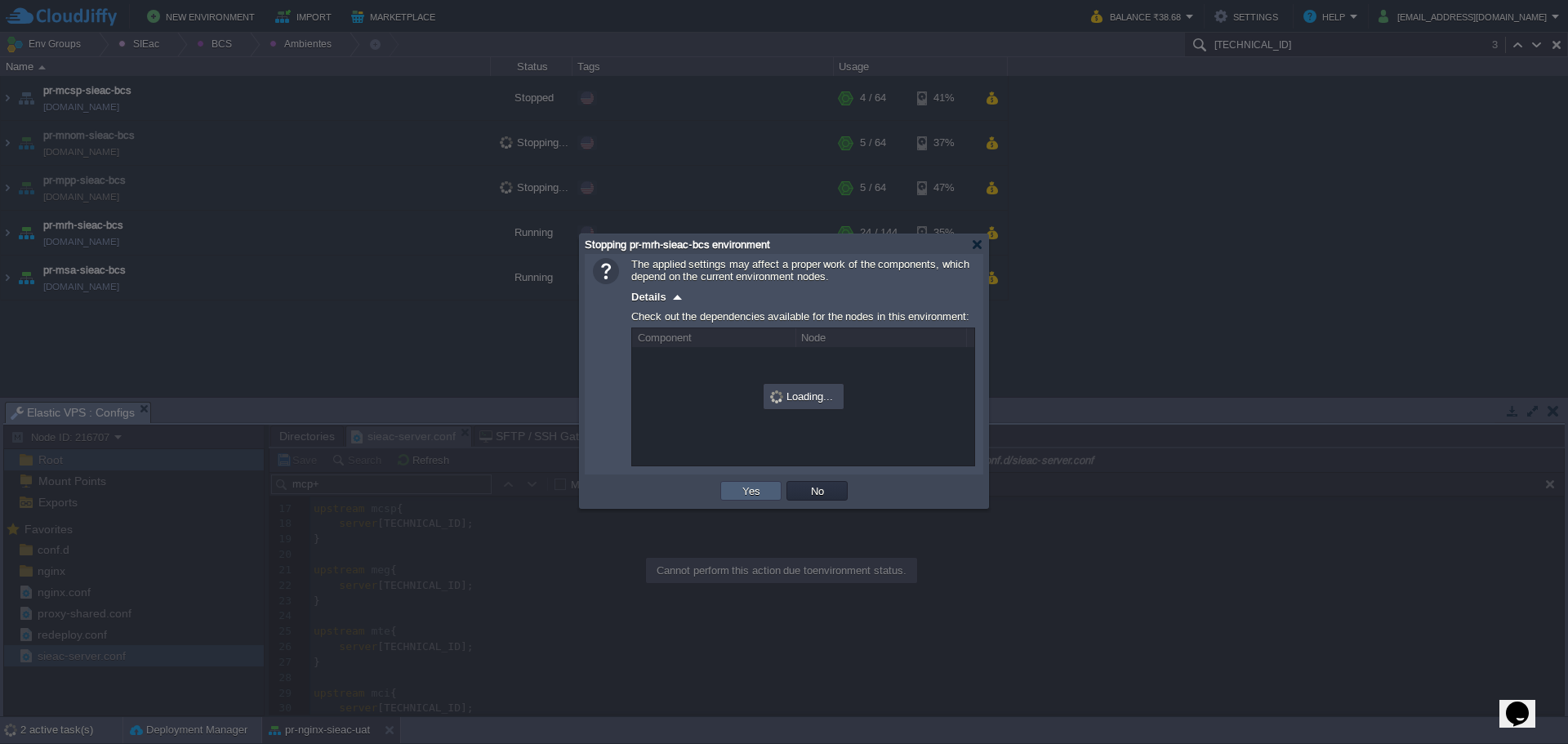
click at [770, 492] on td "Yes" at bounding box center [751, 490] width 61 height 20
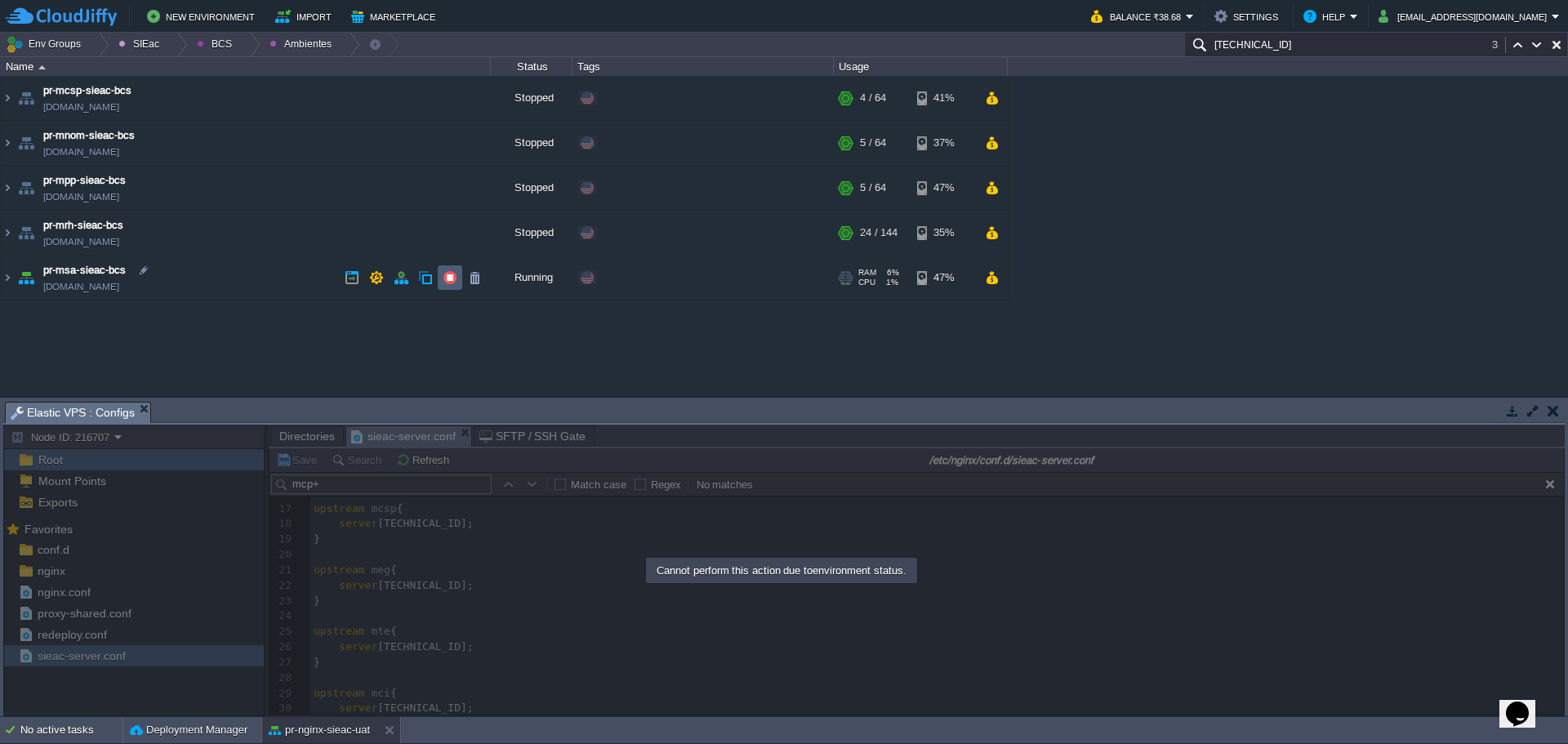
click at [454, 274] on button "button" at bounding box center [449, 277] width 14 height 14
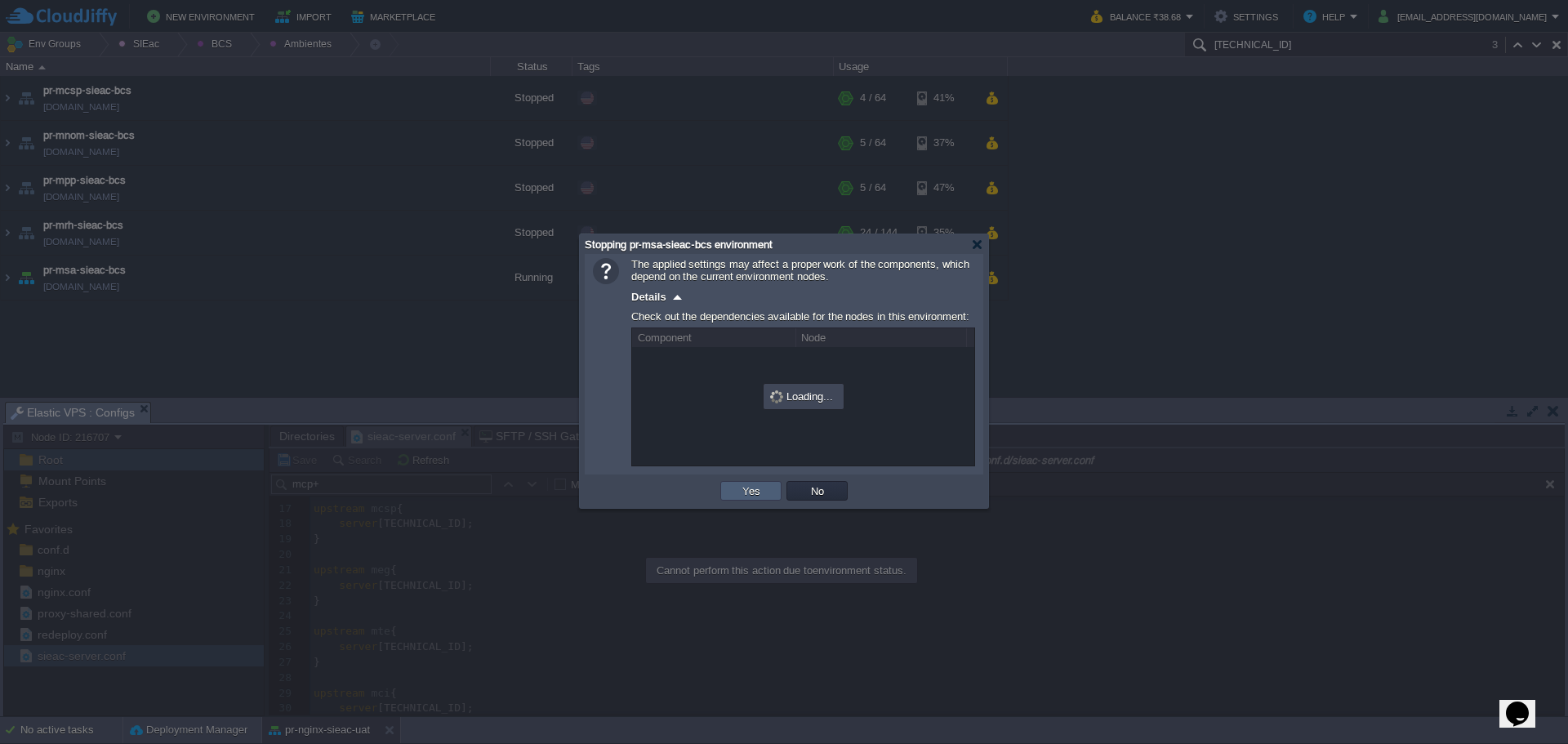
click at [739, 489] on td "Yes" at bounding box center [751, 490] width 61 height 20
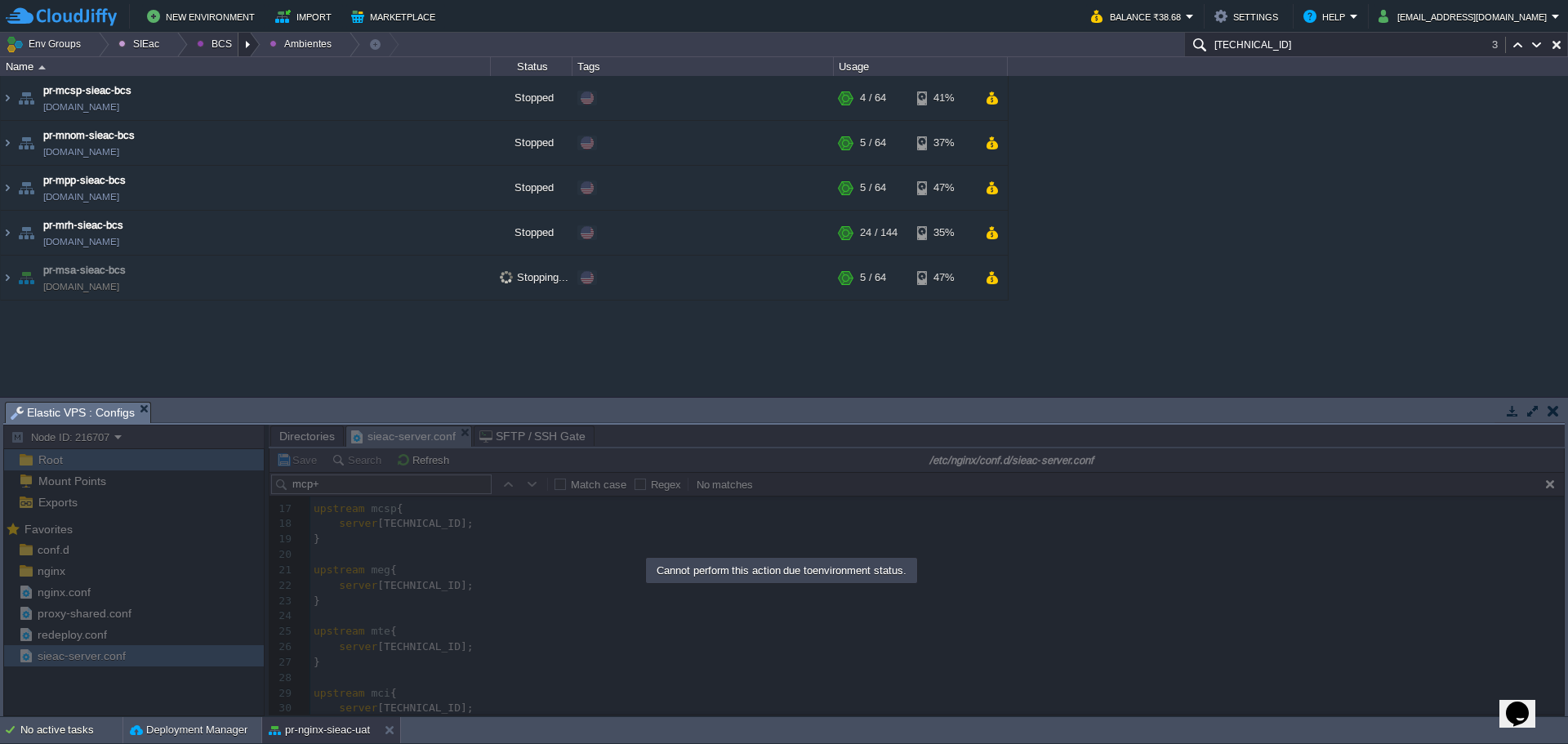
click at [239, 50] on div at bounding box center [249, 44] width 22 height 24
click at [241, 92] on span "Principales" at bounding box center [234, 89] width 52 height 12
click at [446, 147] on button "button" at bounding box center [449, 142] width 14 height 14
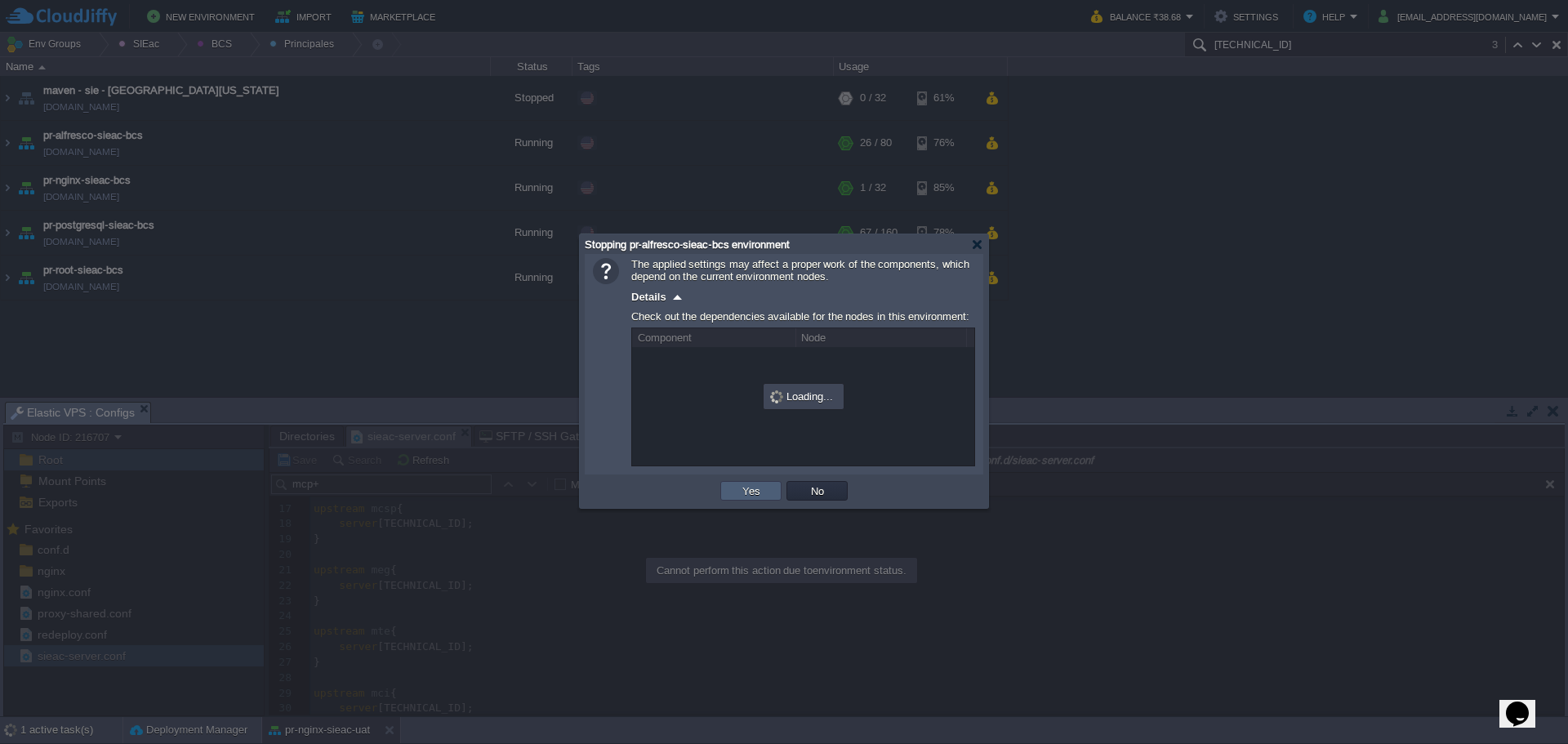
click at [756, 486] on td "Yes" at bounding box center [751, 490] width 61 height 20
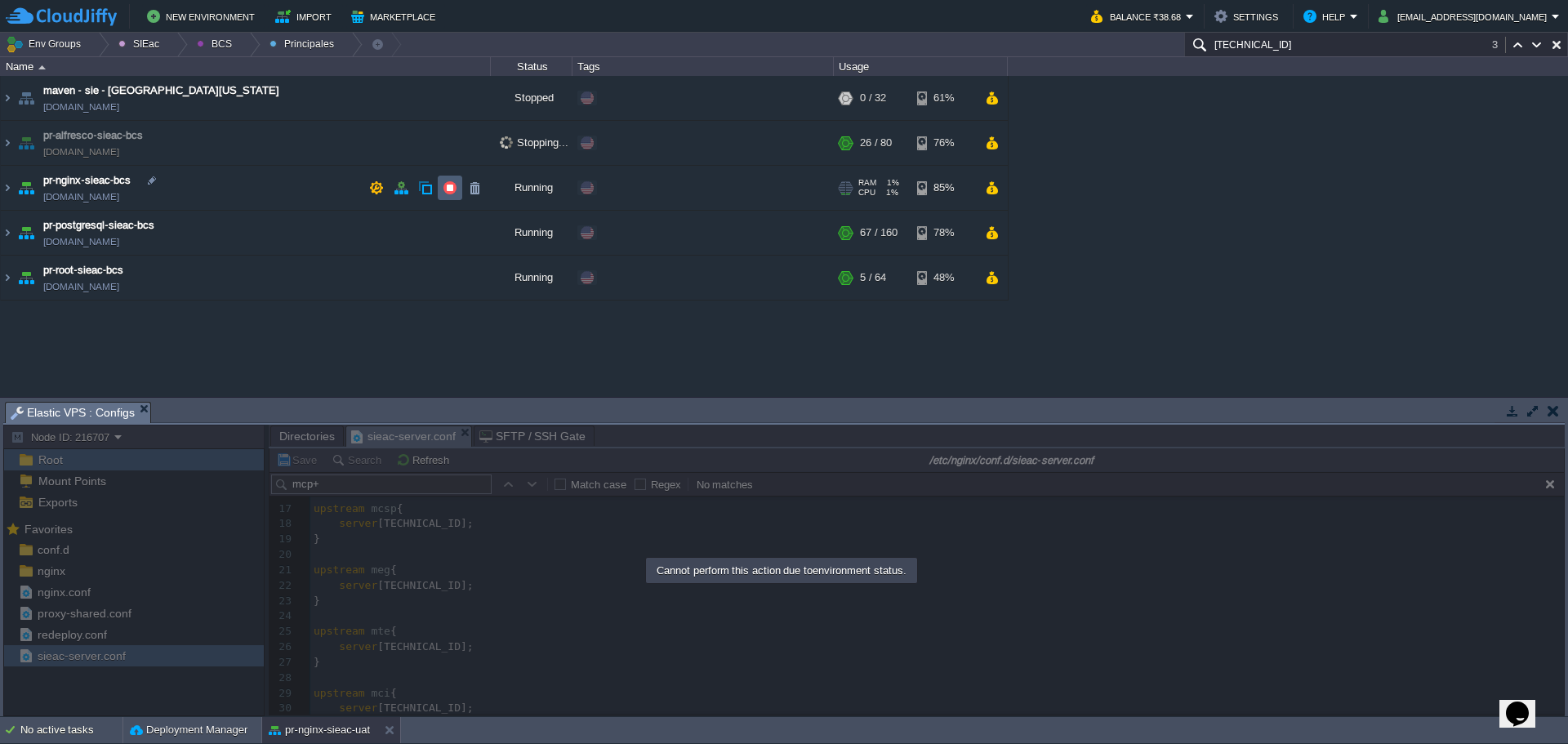
click at [452, 196] on td at bounding box center [450, 188] width 25 height 25
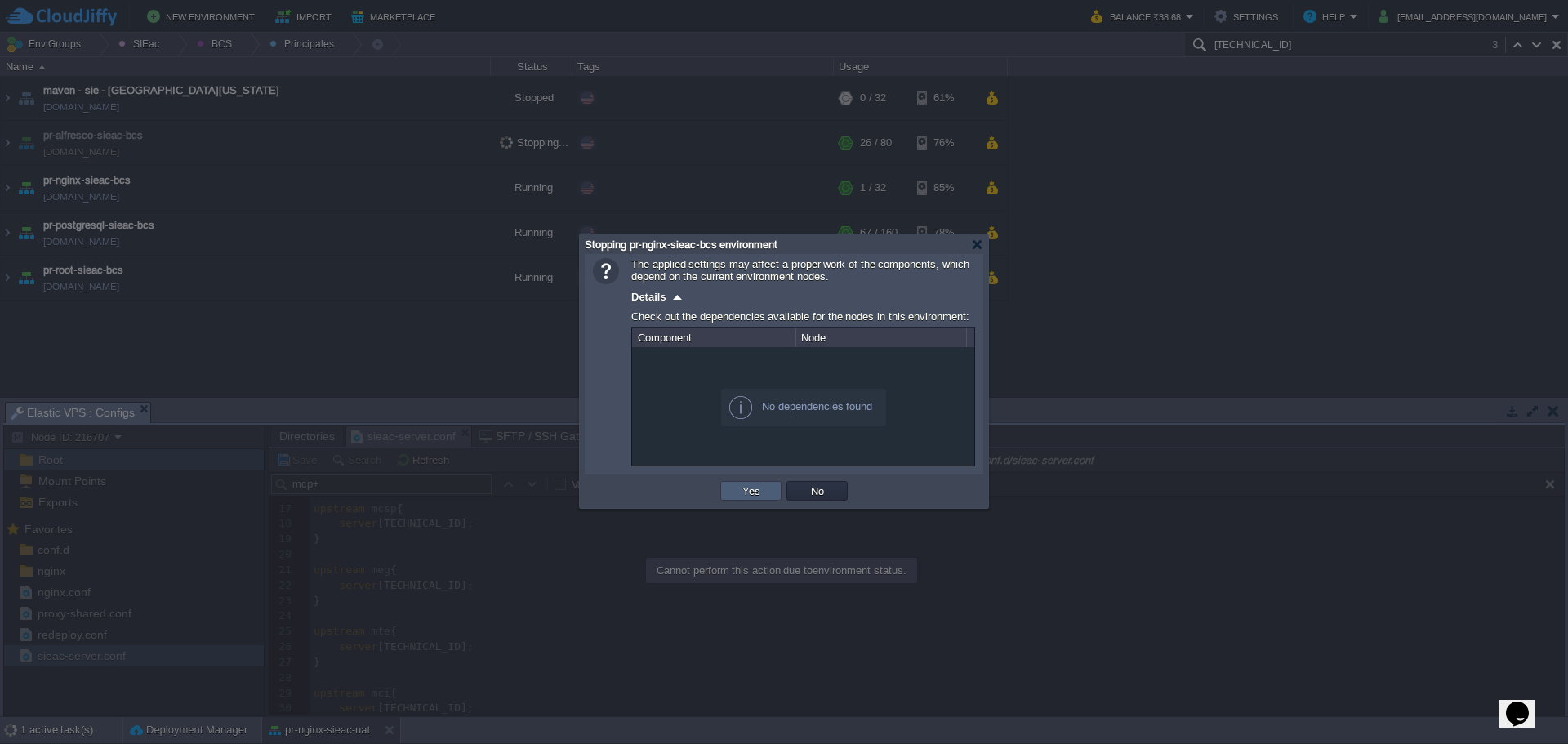
click at [742, 494] on td "Yes" at bounding box center [751, 490] width 61 height 20
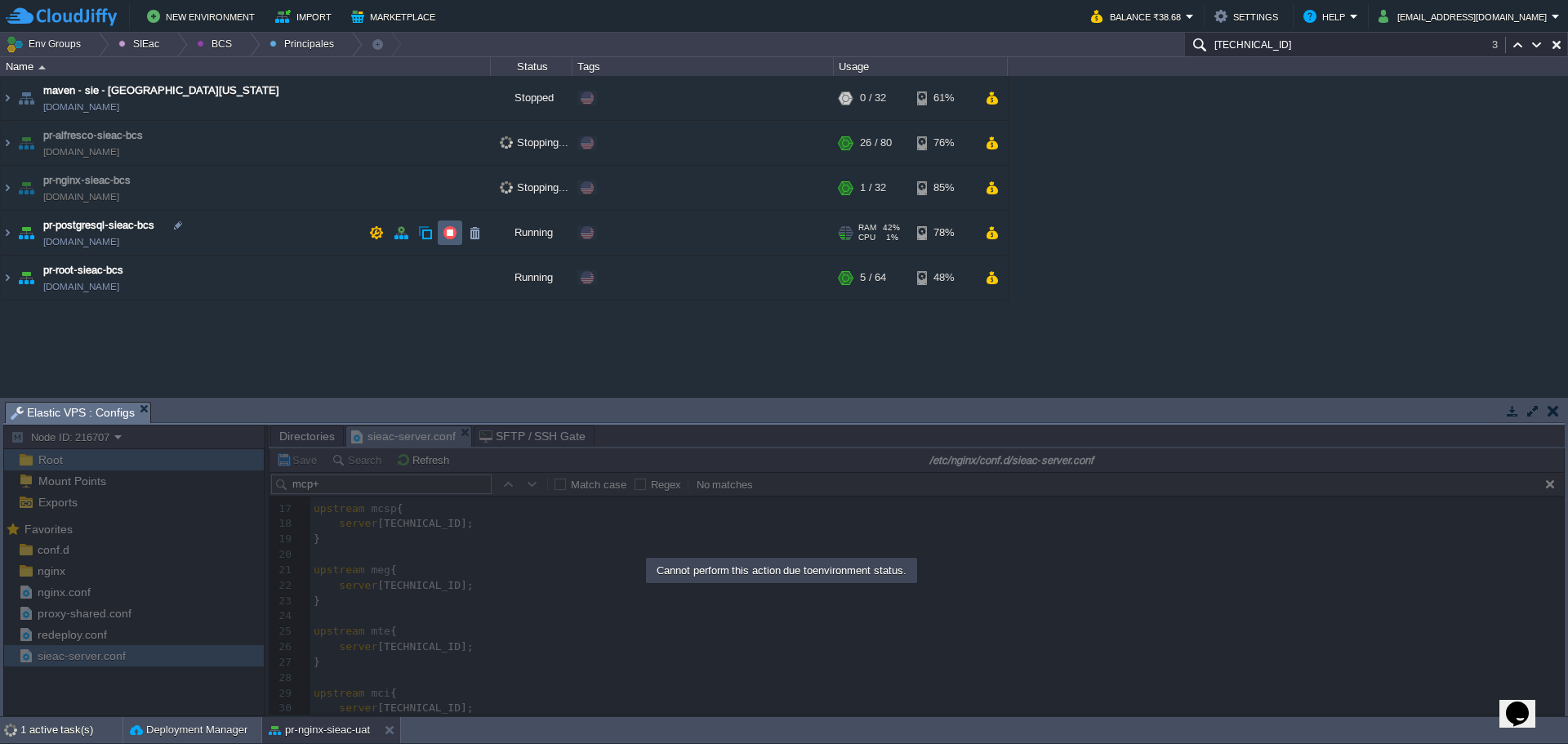
click at [441, 236] on td at bounding box center [450, 233] width 25 height 25
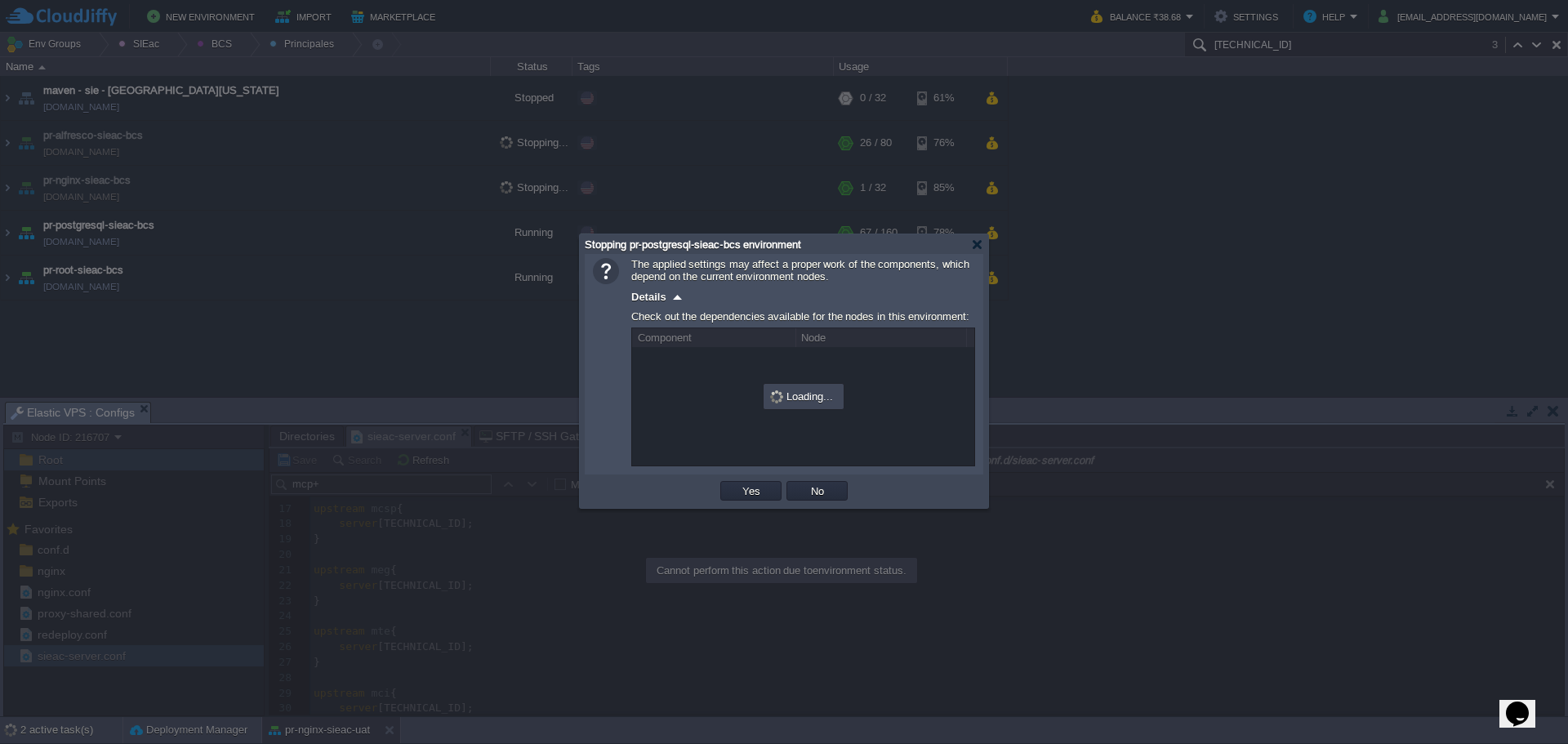
click at [764, 503] on td "Yes" at bounding box center [751, 491] width 66 height 25
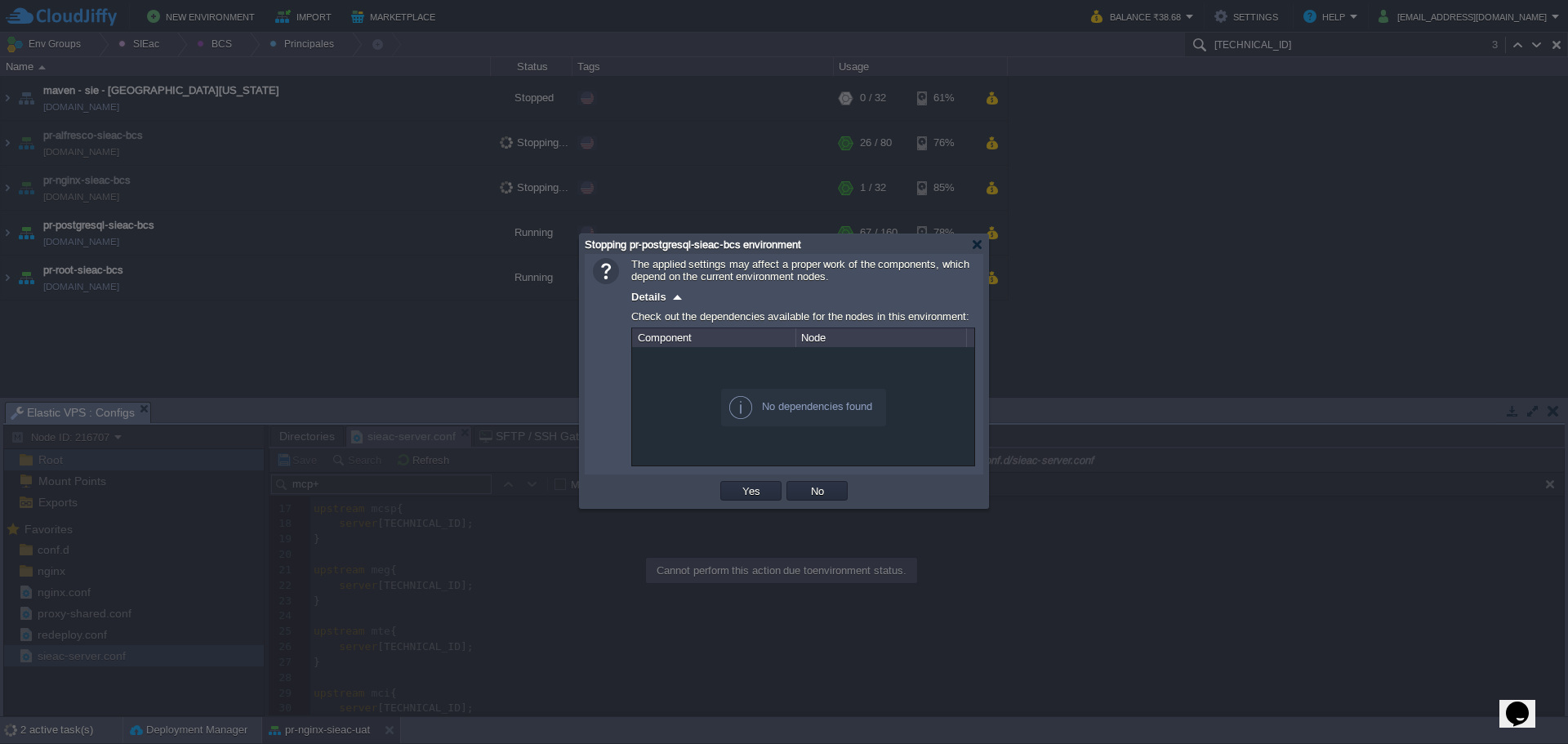
click at [753, 481] on div "OK Yes No Cancel" at bounding box center [784, 491] width 399 height 33
click at [734, 498] on td "Yes" at bounding box center [751, 490] width 61 height 20
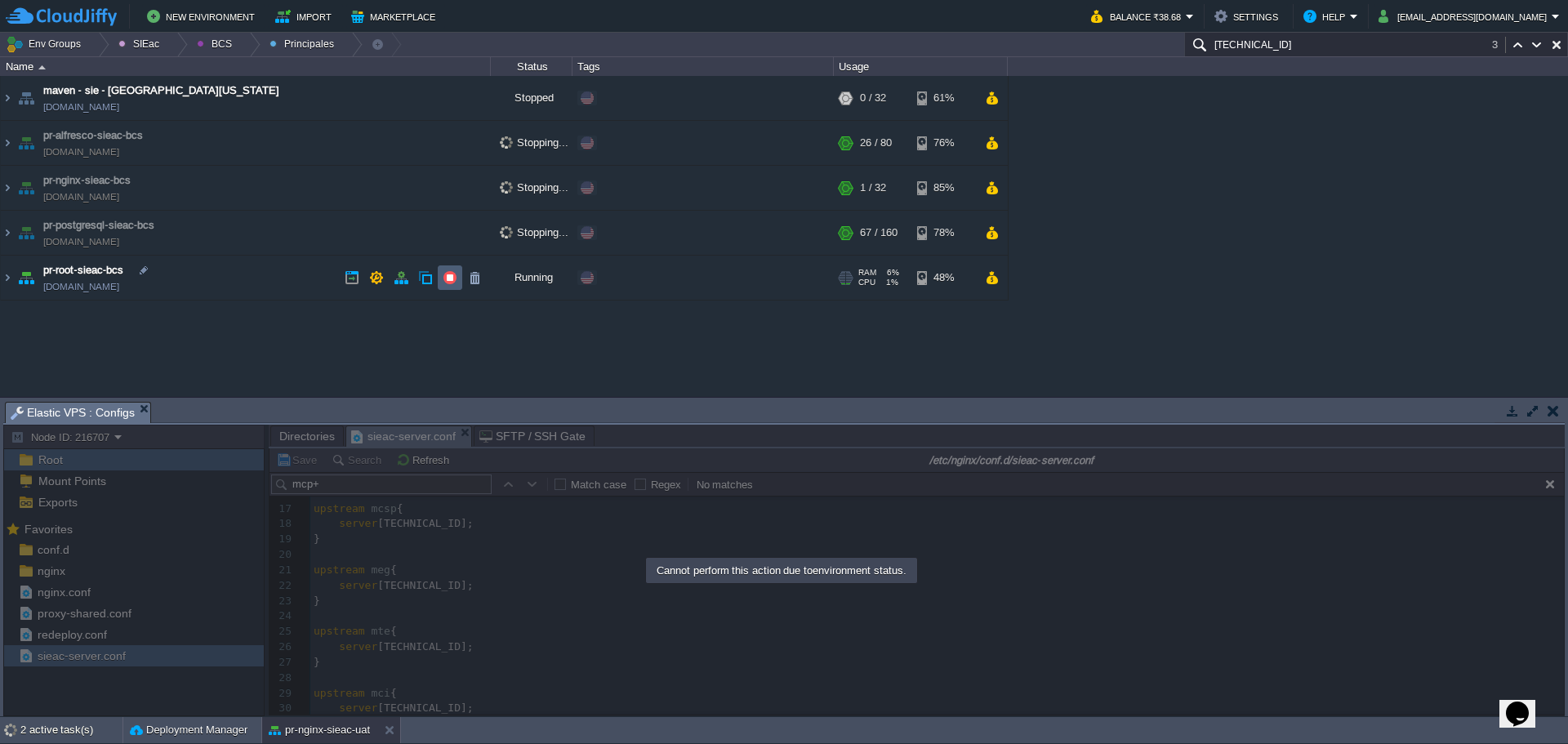
click at [452, 289] on td at bounding box center [450, 278] width 25 height 25
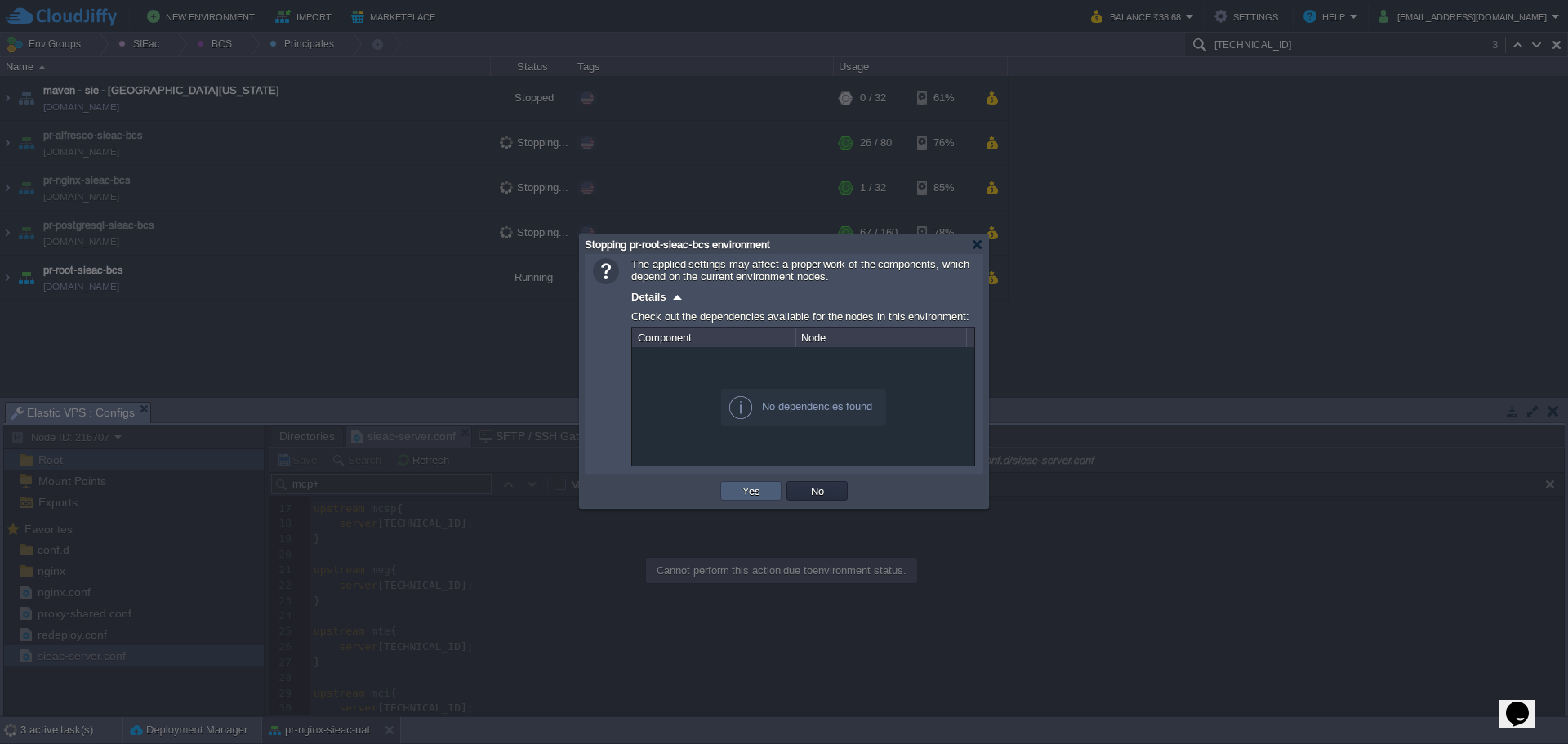
click at [774, 485] on td "Yes" at bounding box center [751, 490] width 61 height 20
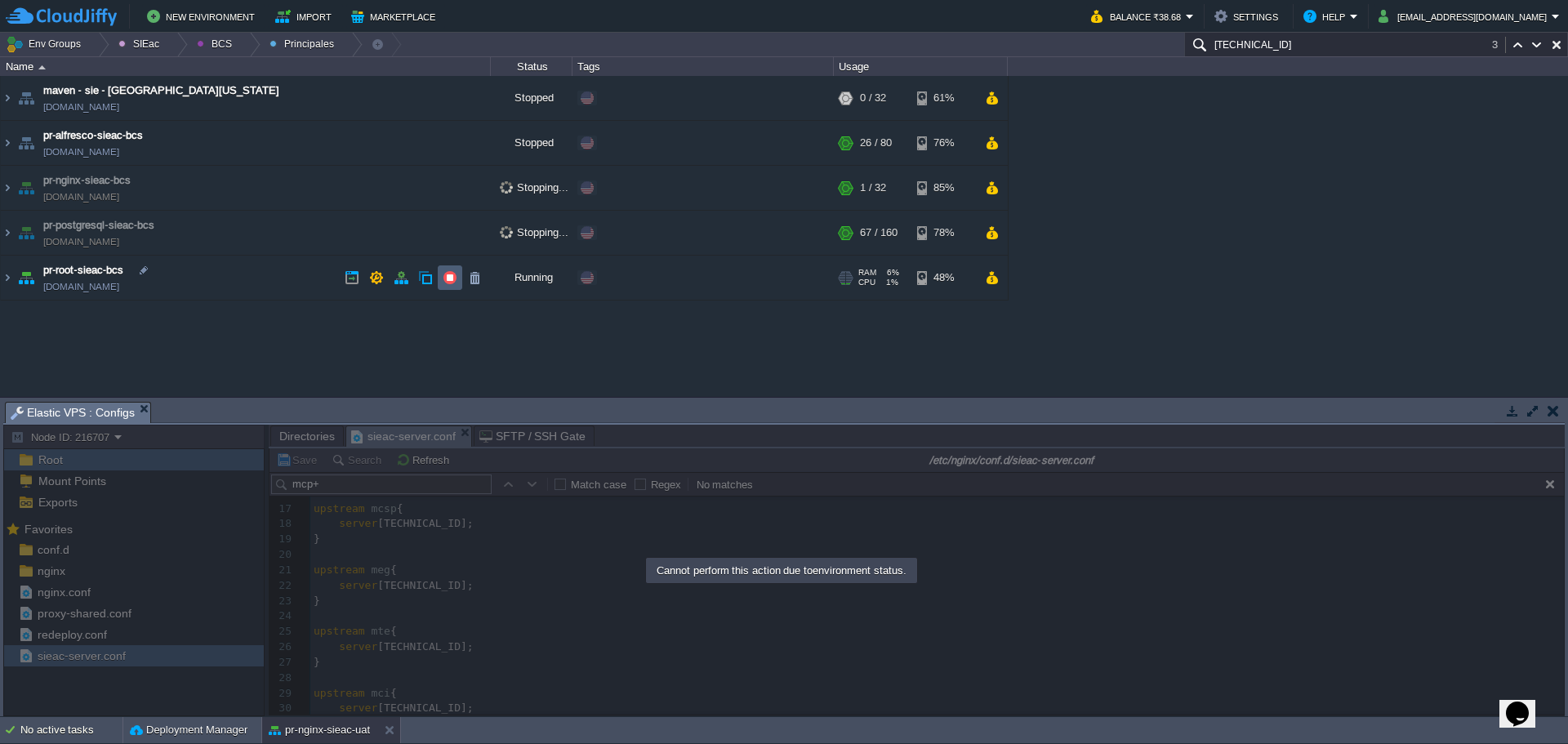
click at [452, 281] on button "button" at bounding box center [449, 277] width 14 height 14
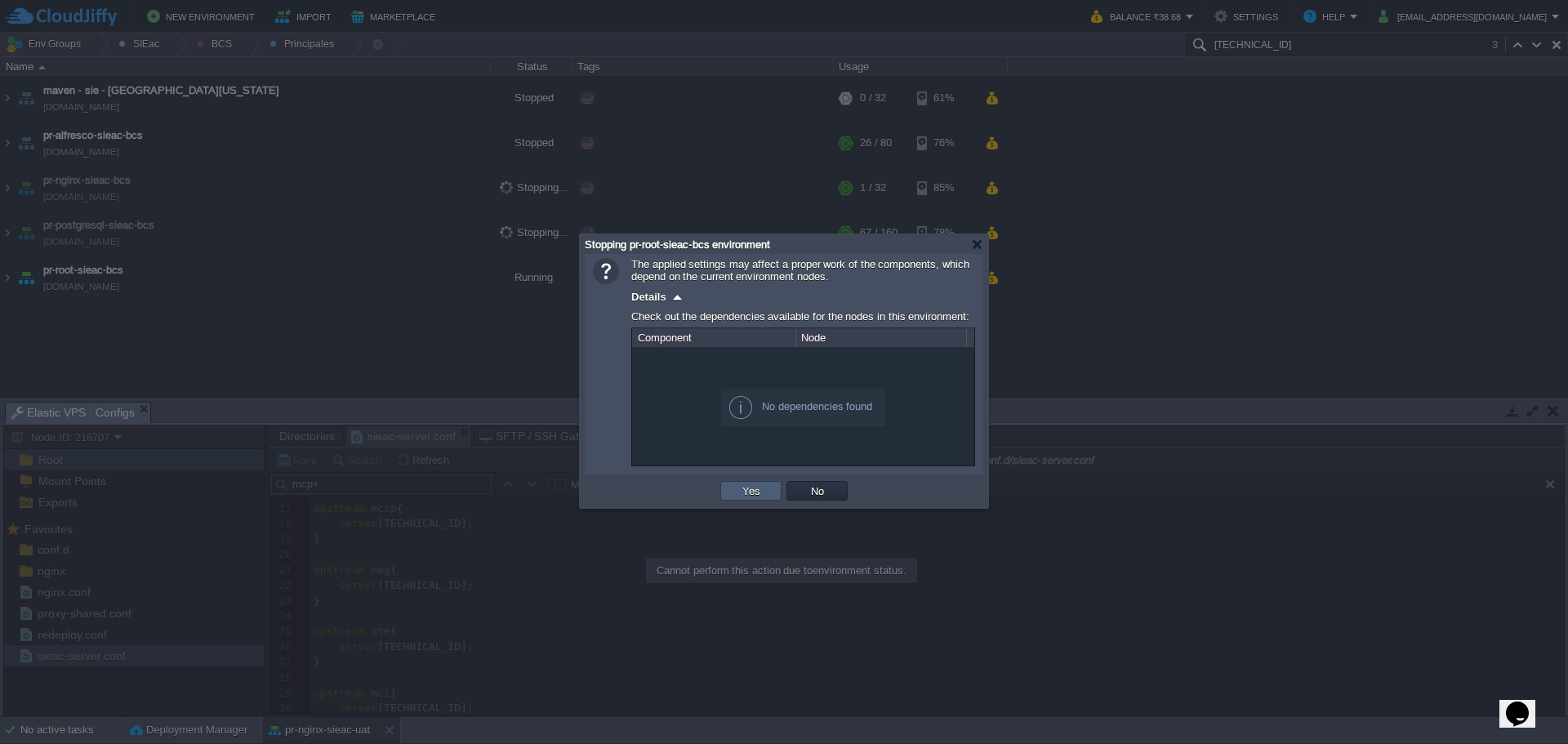
click at [734, 492] on td "Yes" at bounding box center [751, 490] width 61 height 20
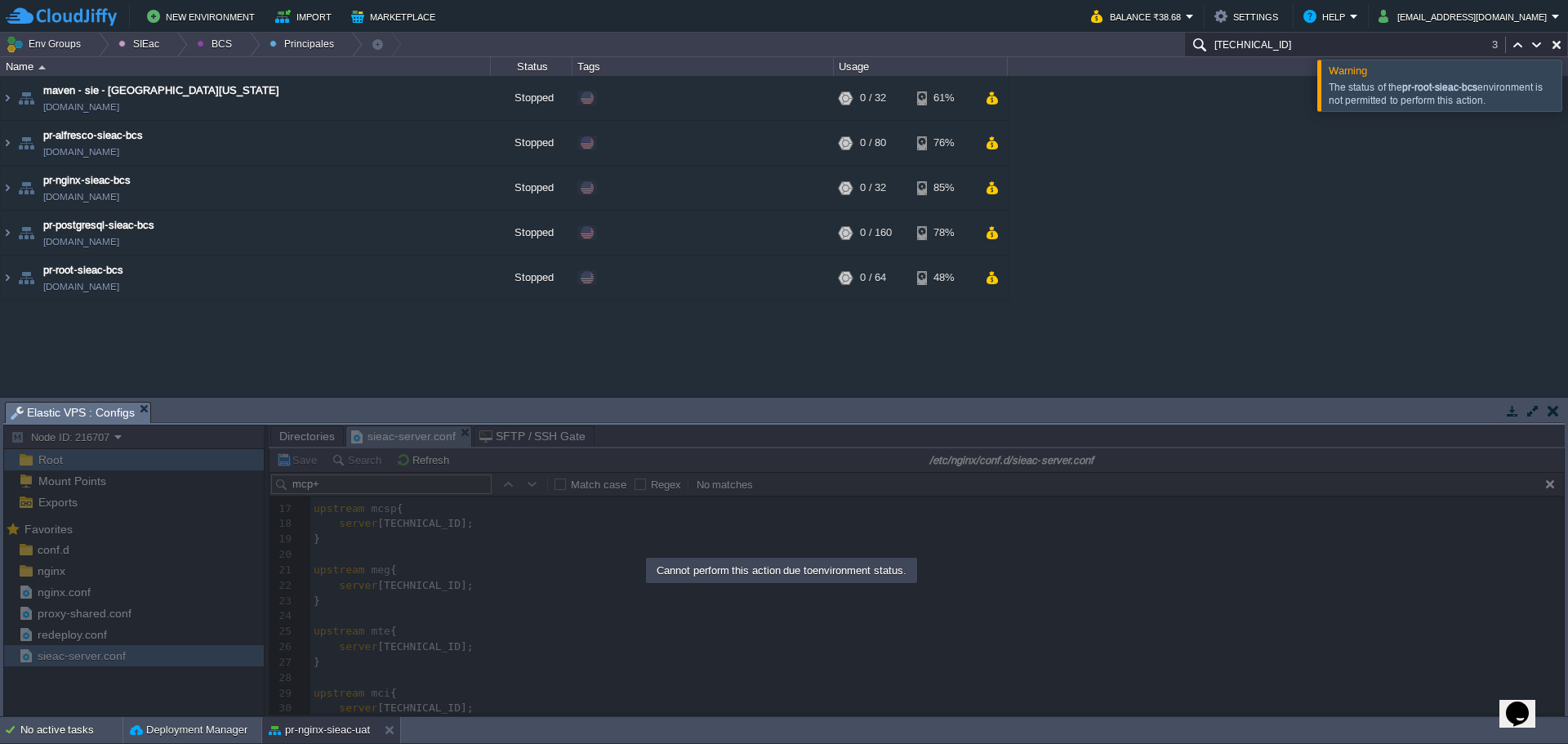
click at [1568, 103] on div at bounding box center [1588, 85] width 0 height 51
click at [224, 41] on button "BCS" at bounding box center [217, 44] width 41 height 23
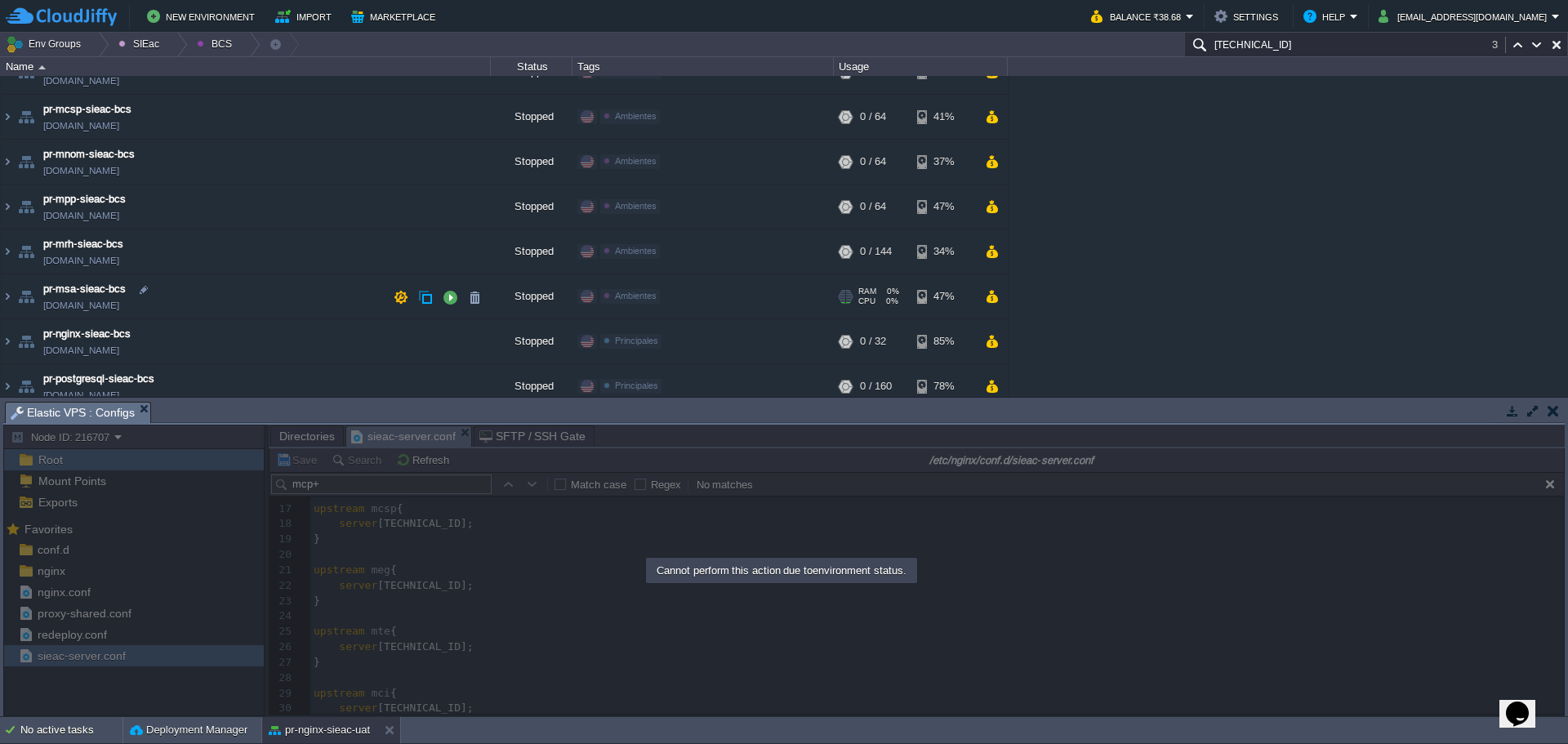
scroll to position [129, 0]
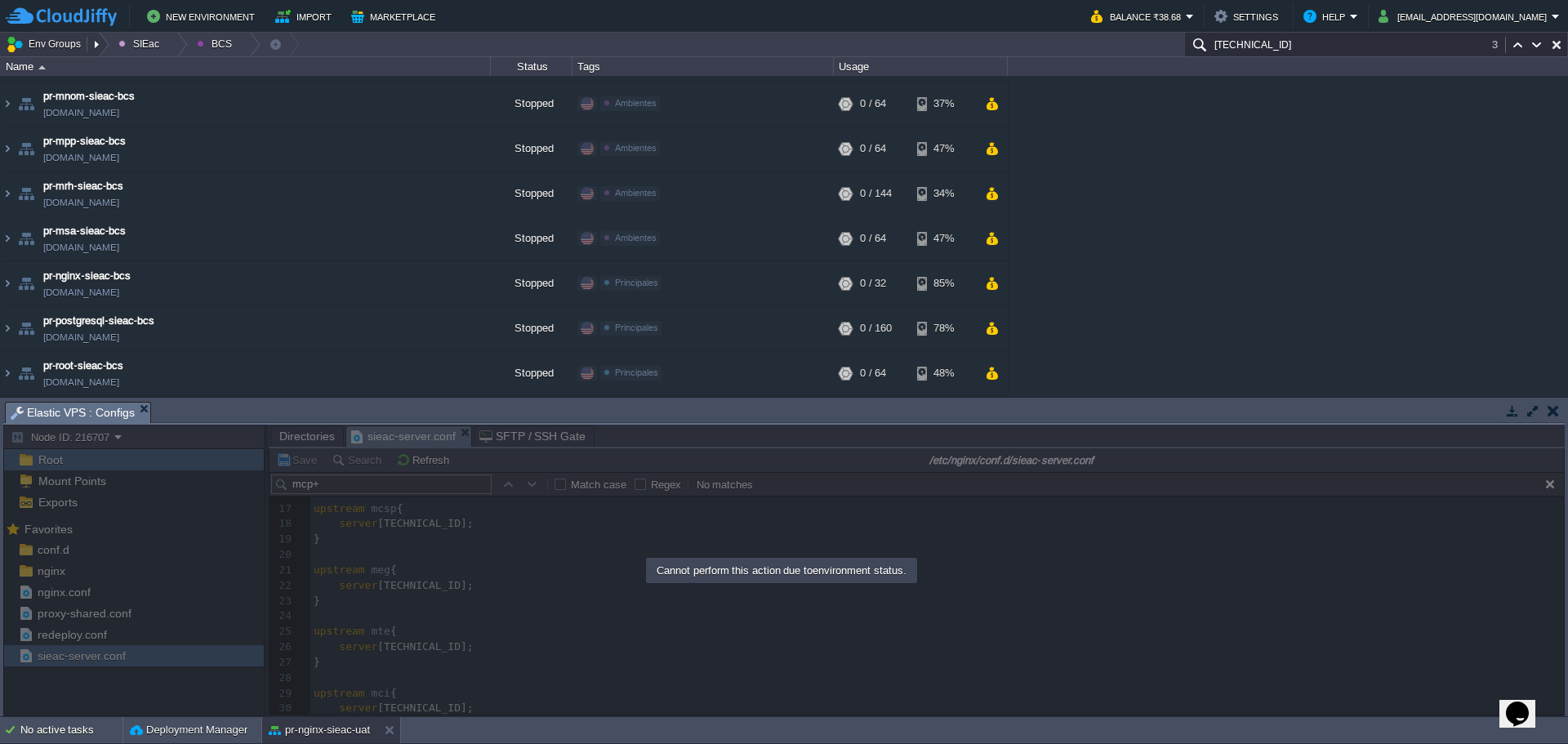
click at [52, 35] on button "Env Groups" at bounding box center [46, 44] width 81 height 23
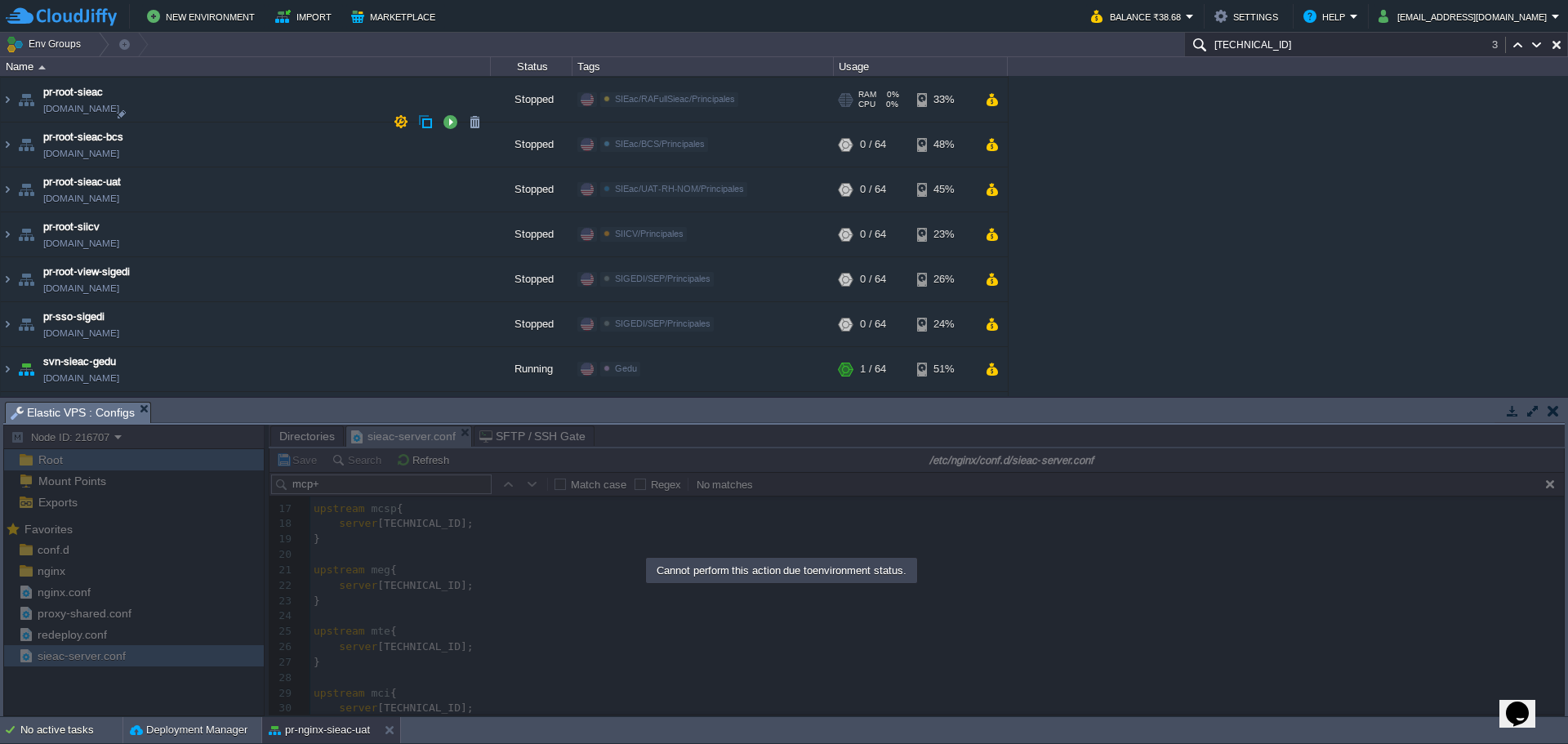
scroll to position [2441, 0]
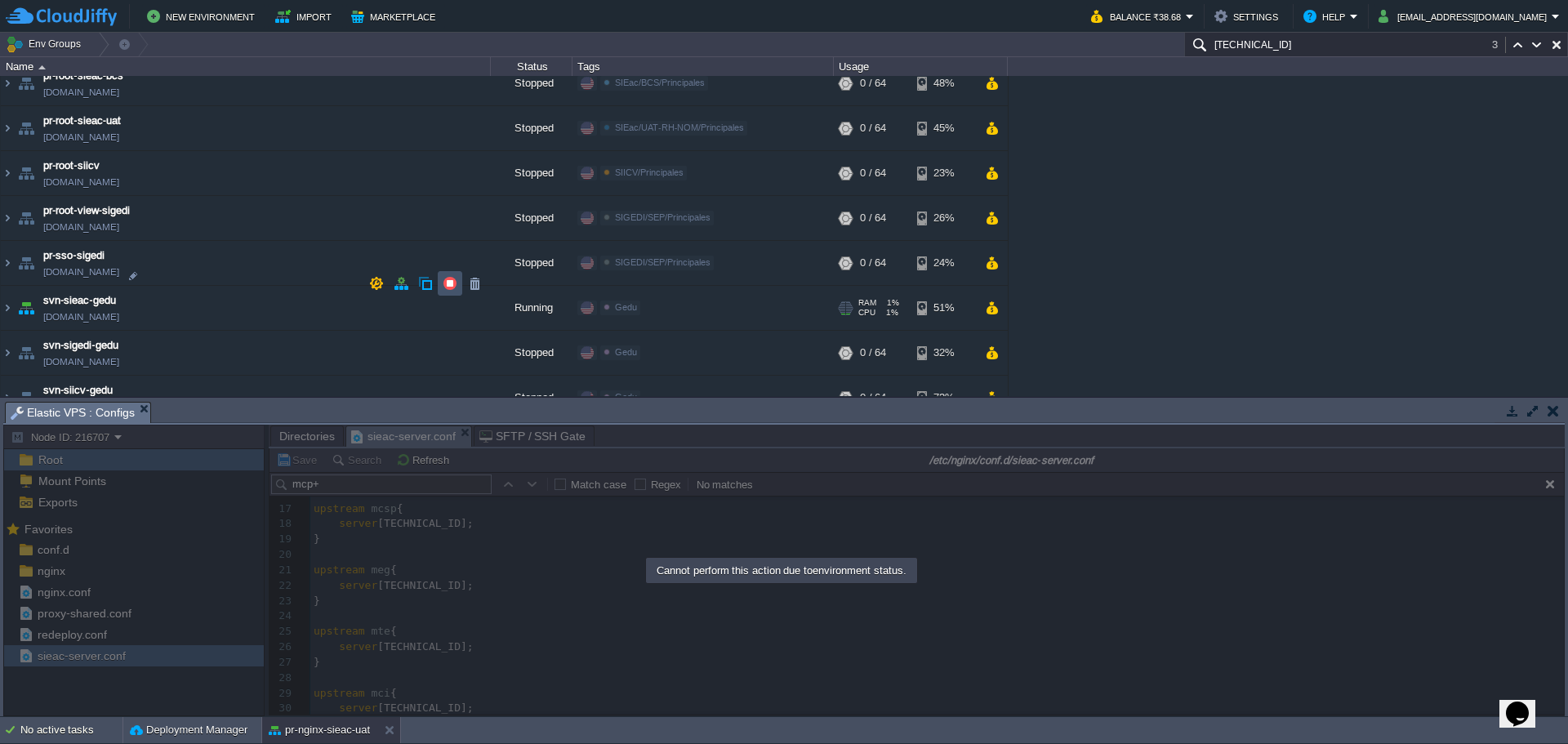
click at [452, 281] on button "button" at bounding box center [449, 282] width 14 height 14
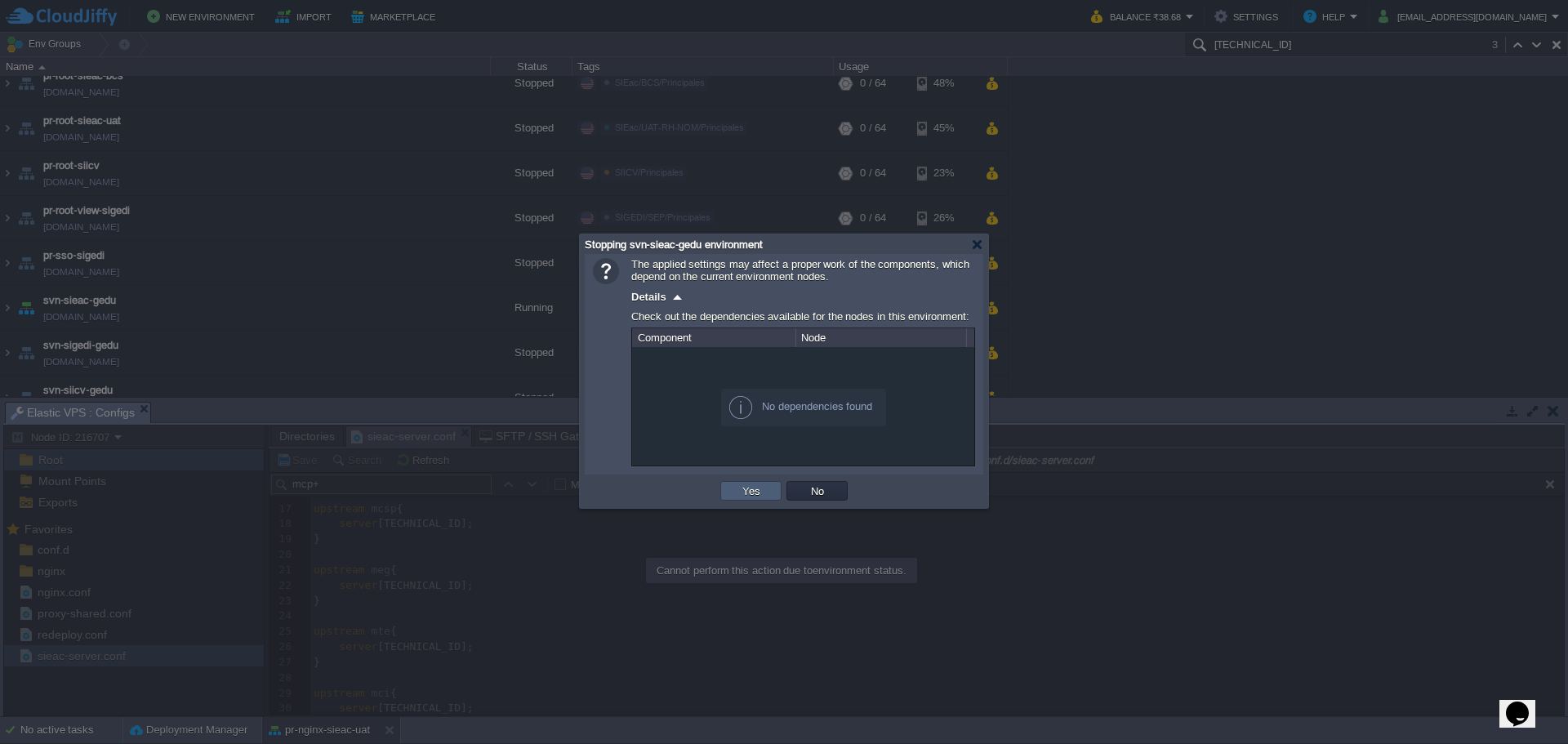
click at [733, 497] on td "Yes" at bounding box center [751, 490] width 61 height 20
